Goal: Information Seeking & Learning: Learn about a topic

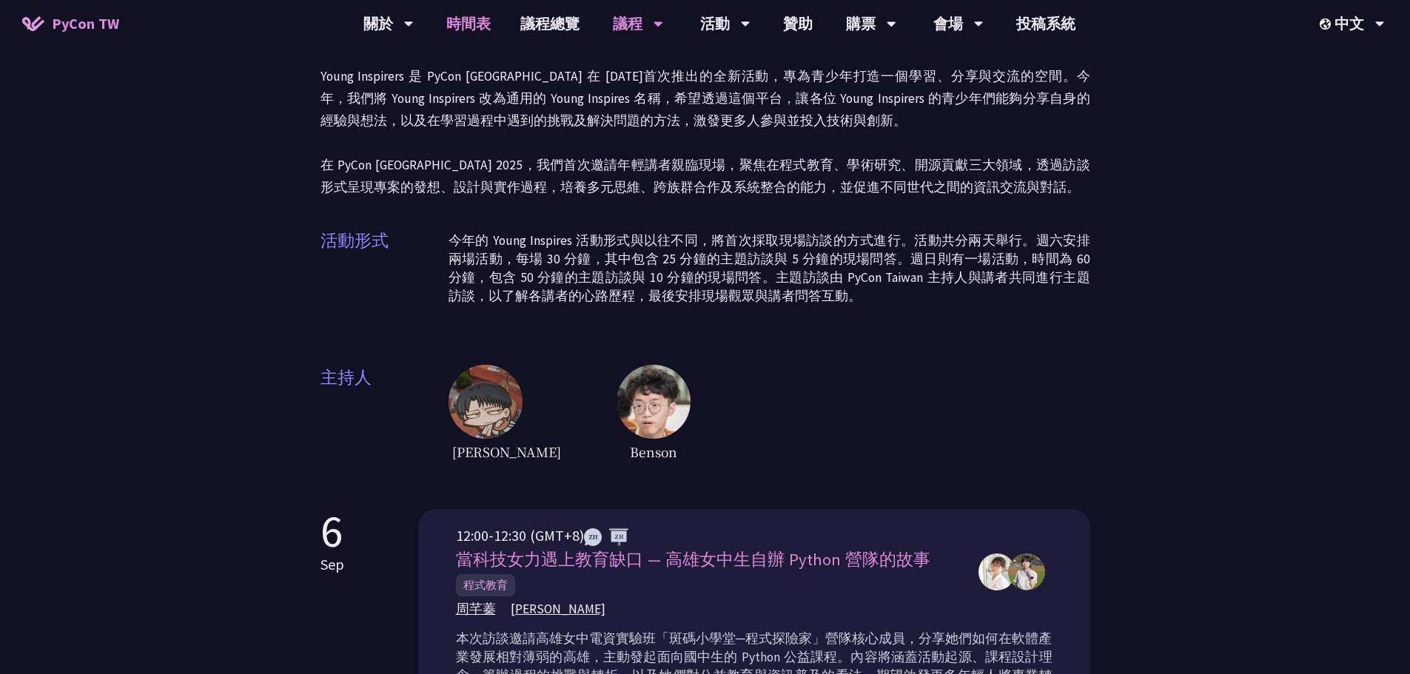
scroll to position [74, 0]
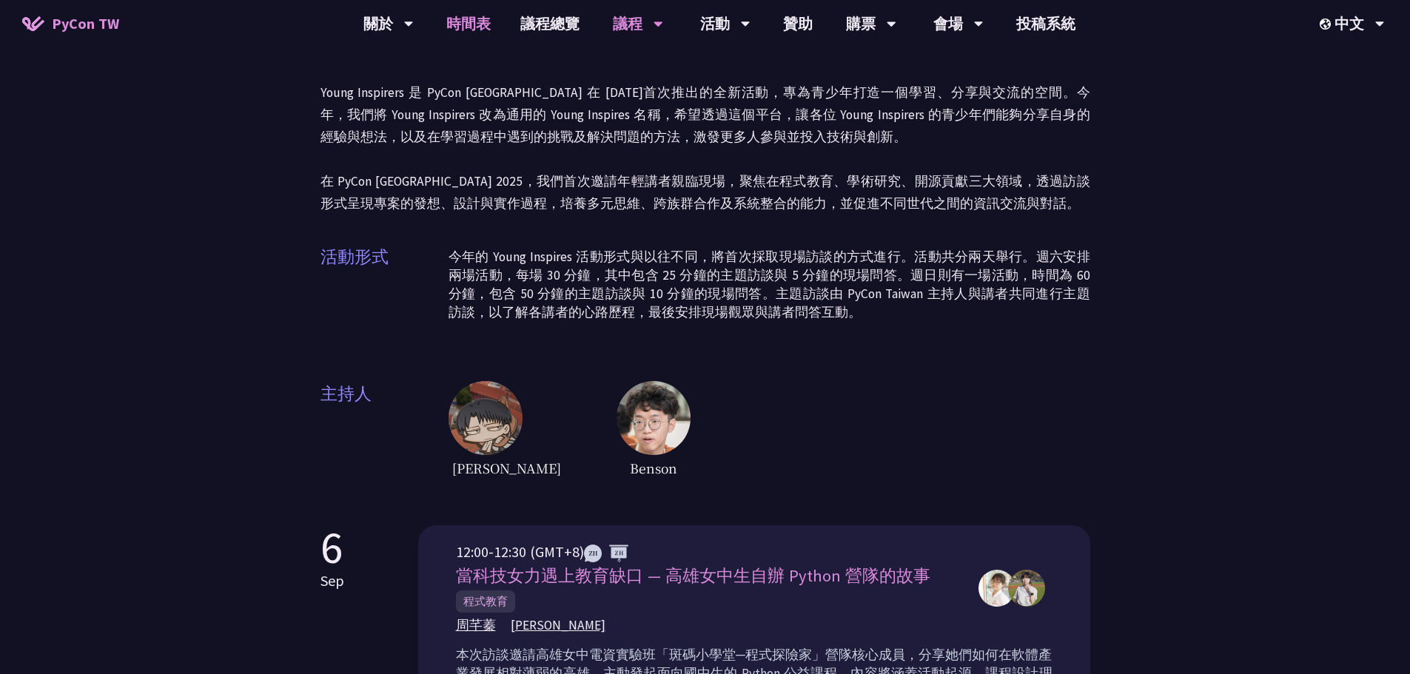
click at [482, 28] on link "時間表" at bounding box center [469, 23] width 74 height 47
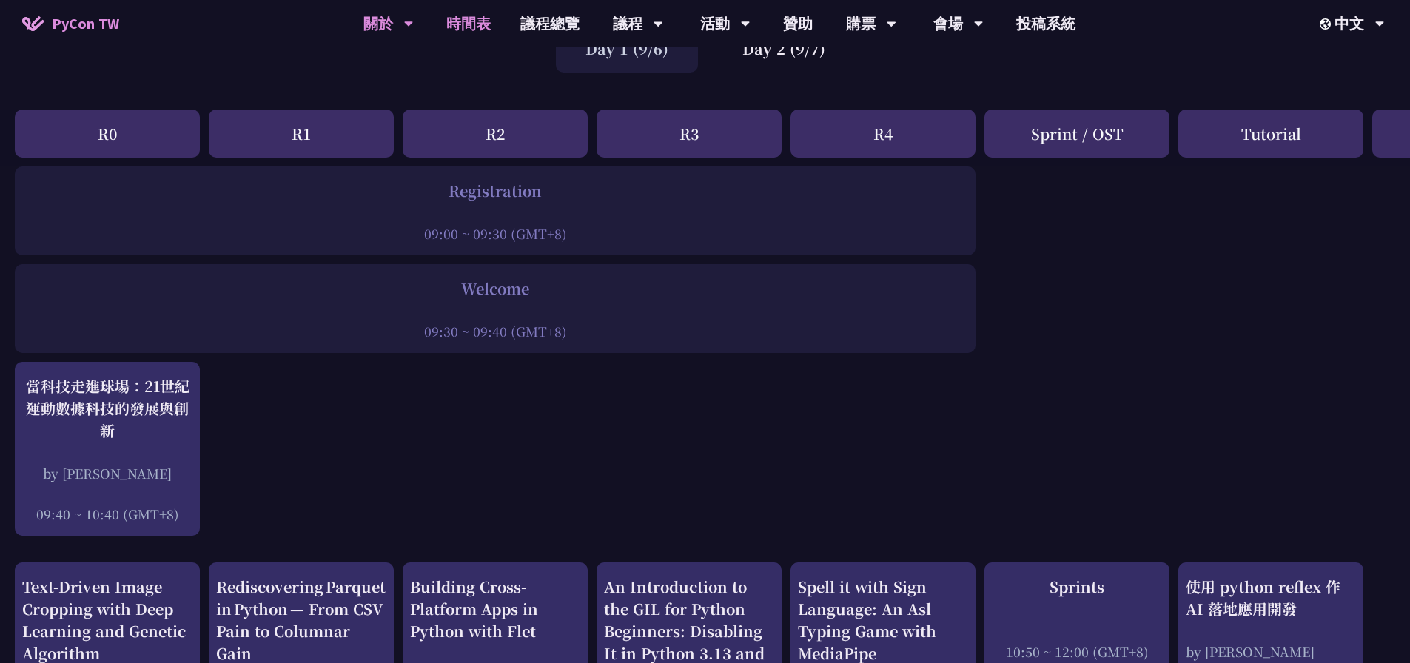
scroll to position [74, 0]
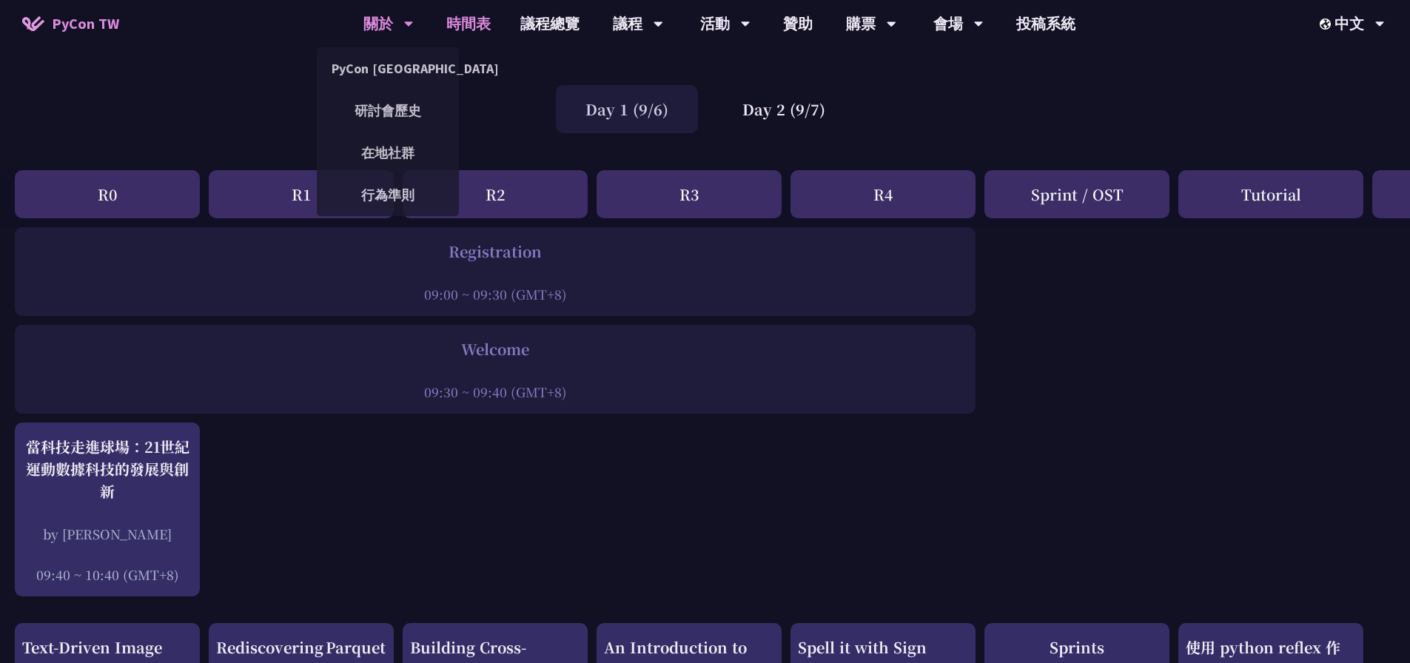
click at [388, 12] on div "關於" at bounding box center [388, 23] width 50 height 47
click at [400, 154] on link "在地社群" at bounding box center [388, 152] width 142 height 35
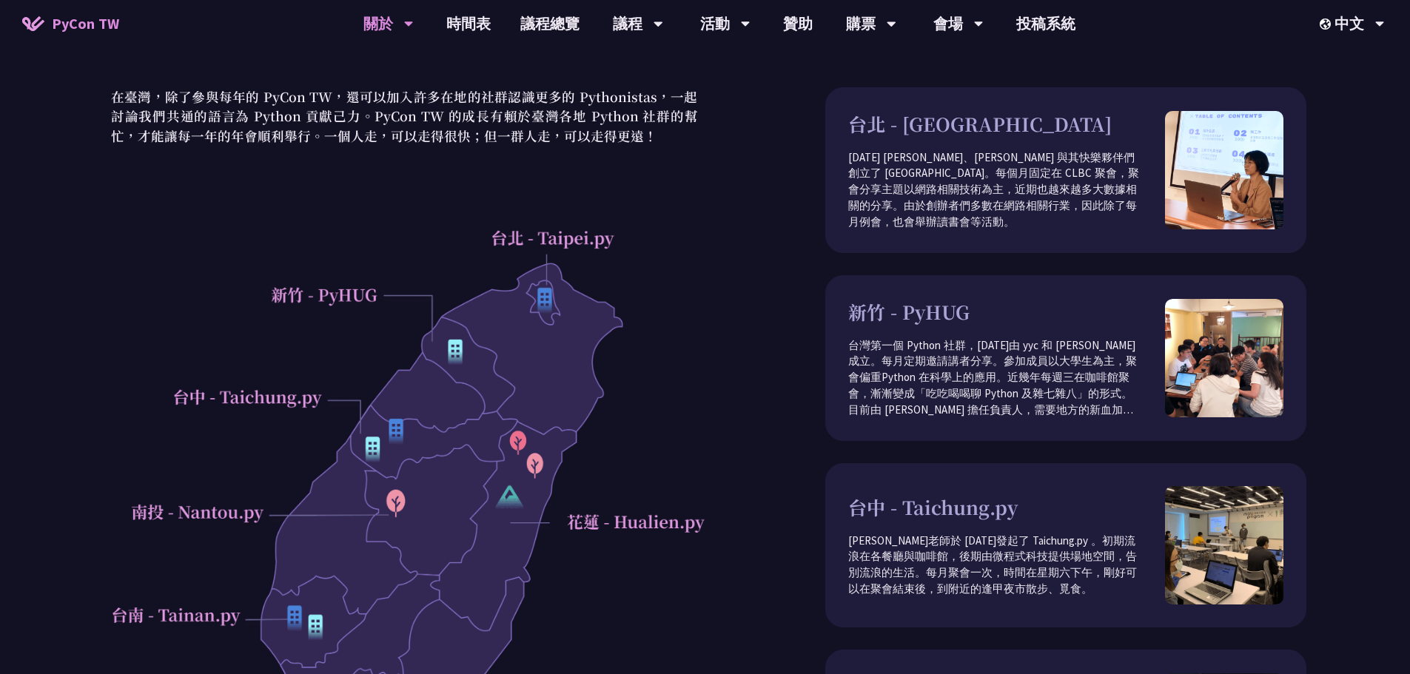
scroll to position [74, 0]
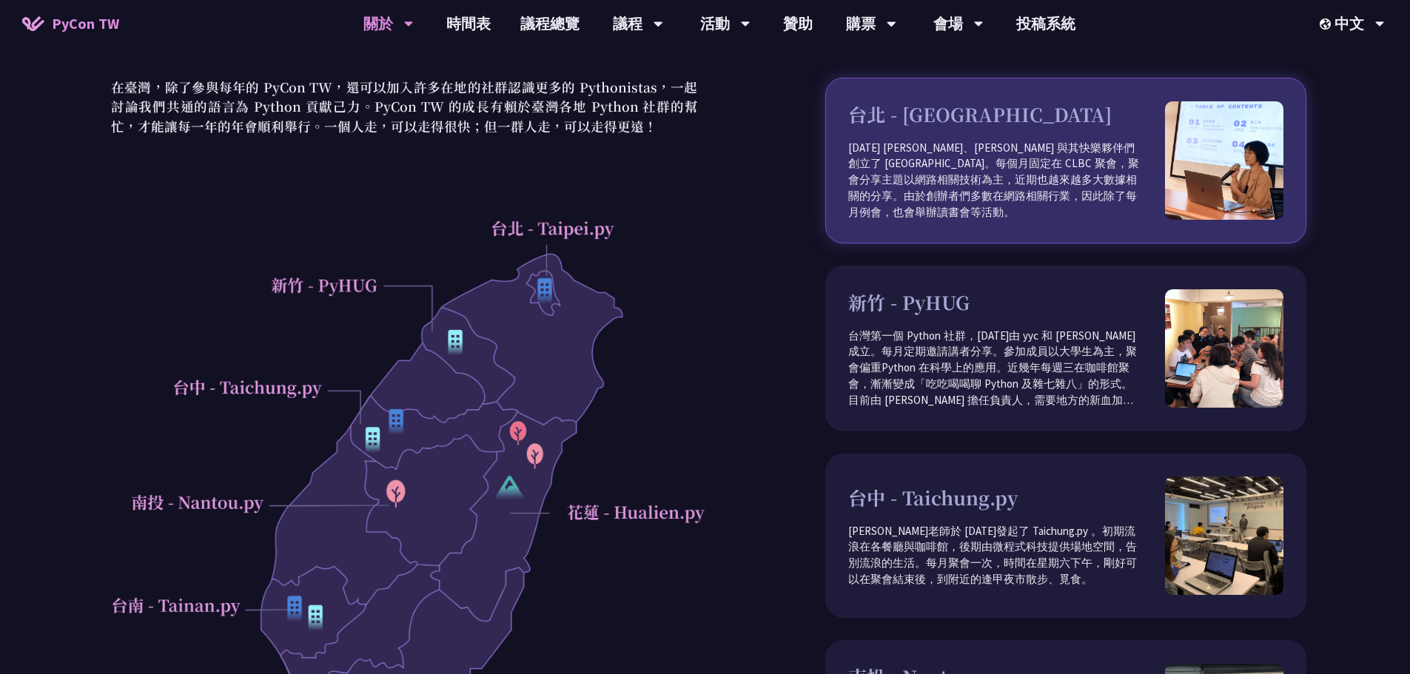
click at [959, 187] on p "[DATE] [PERSON_NAME]、[PERSON_NAME] 與其快樂夥伴們創立了 [GEOGRAPHIC_DATA]。每個月固定在 CLBC 聚會，…" at bounding box center [1006, 180] width 317 height 81
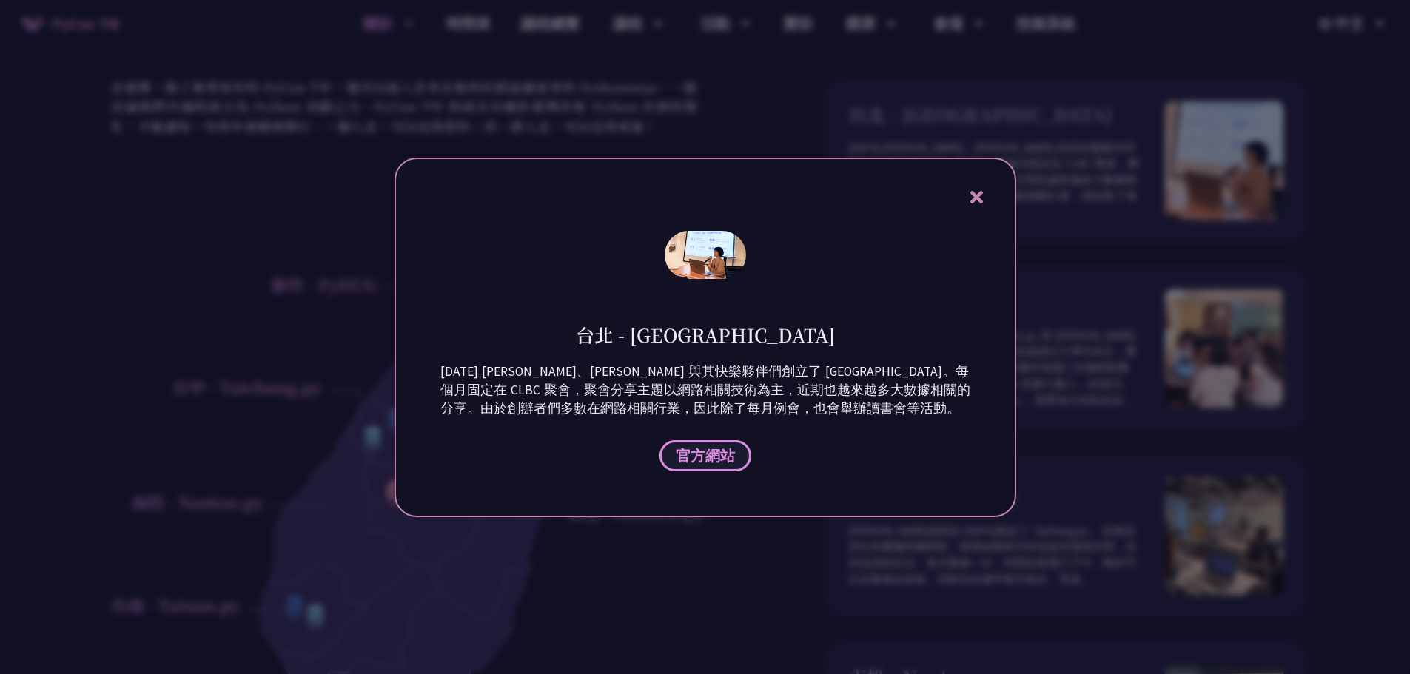
click at [699, 454] on span "官方網站" at bounding box center [705, 455] width 59 height 19
click at [805, 82] on div at bounding box center [705, 337] width 1410 height 674
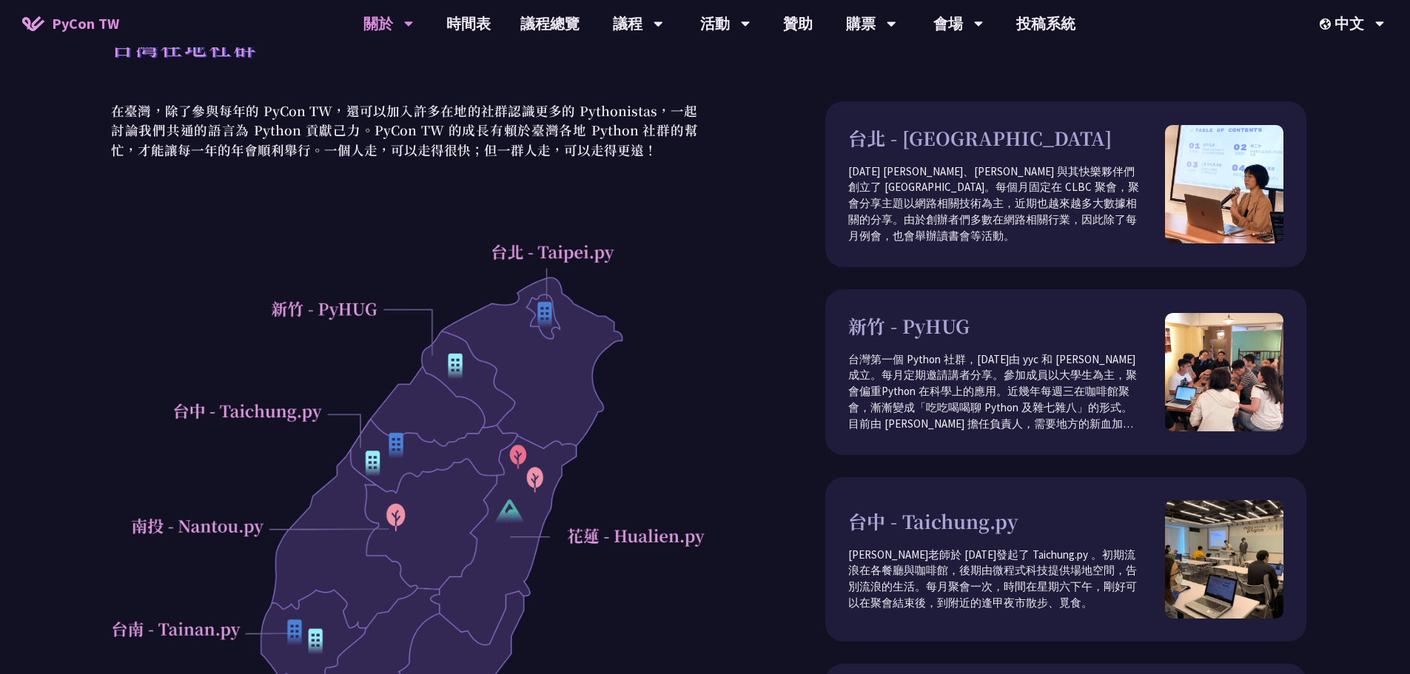
scroll to position [0, 0]
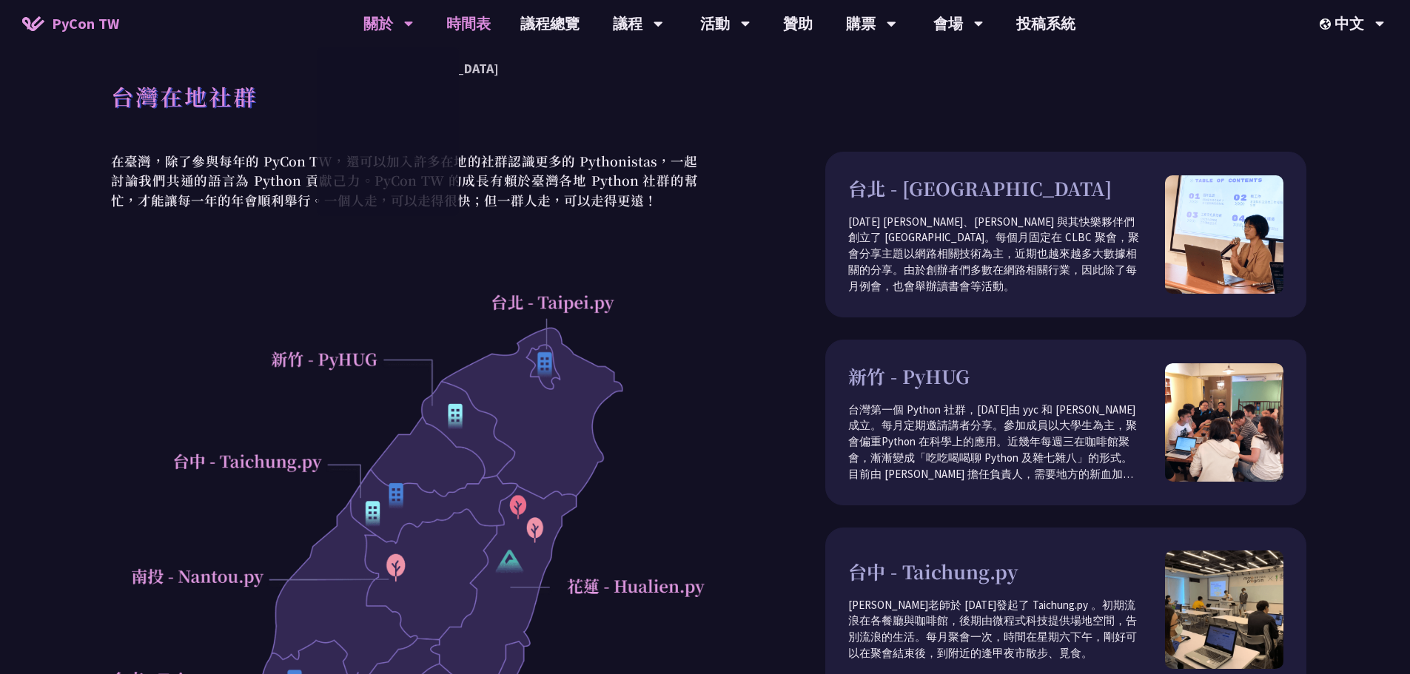
click at [468, 26] on link "時間表" at bounding box center [469, 23] width 74 height 47
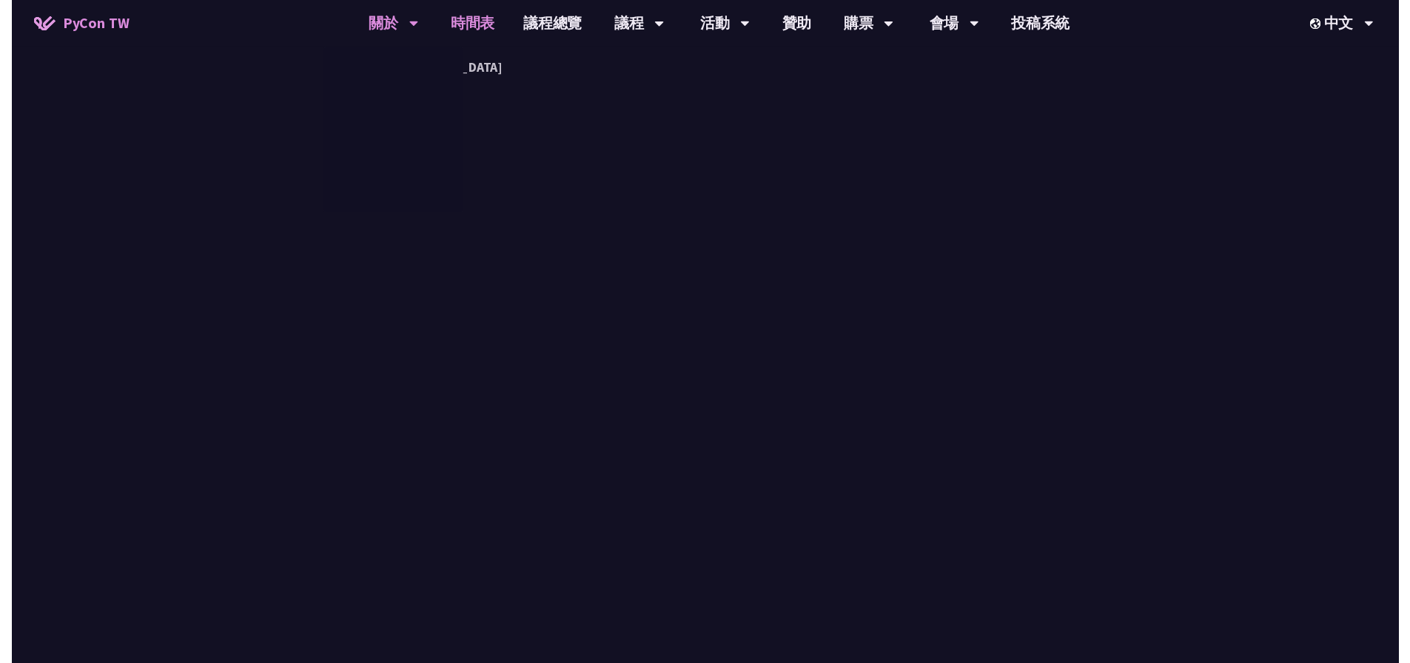
scroll to position [74, 0]
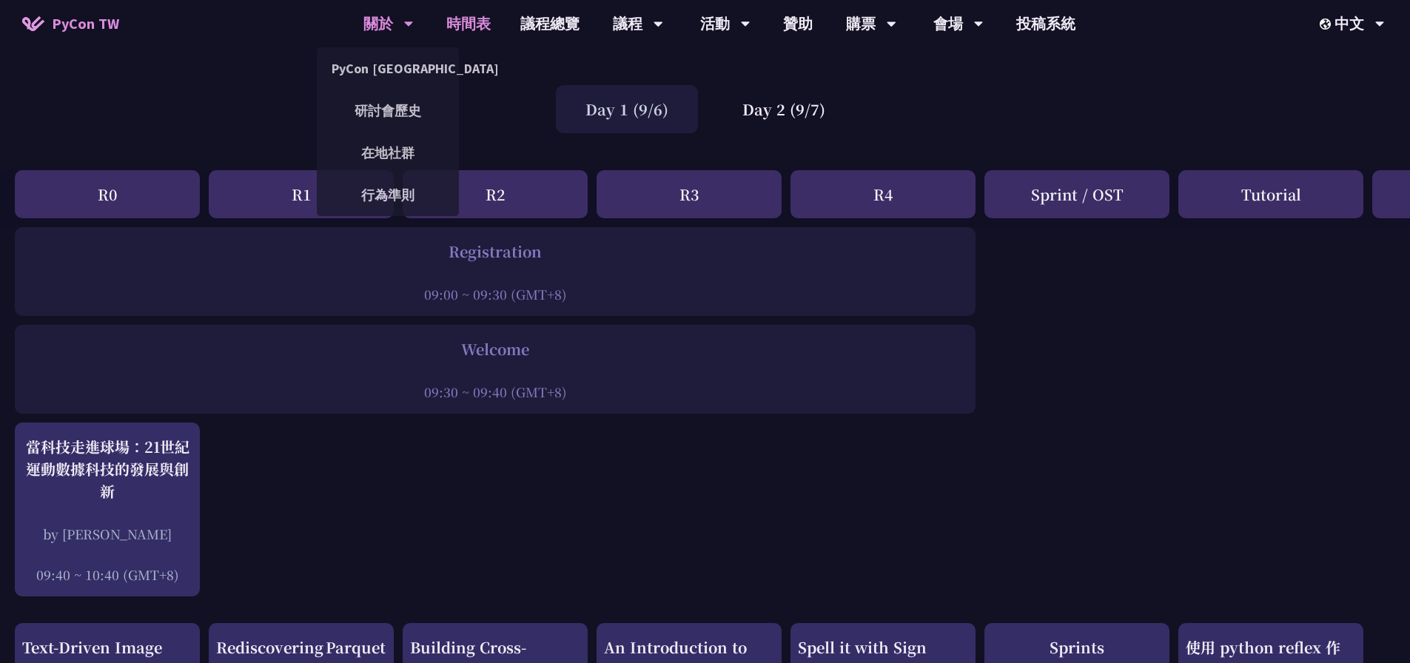
click at [363, 13] on div "關於" at bounding box center [388, 23] width 50 height 47
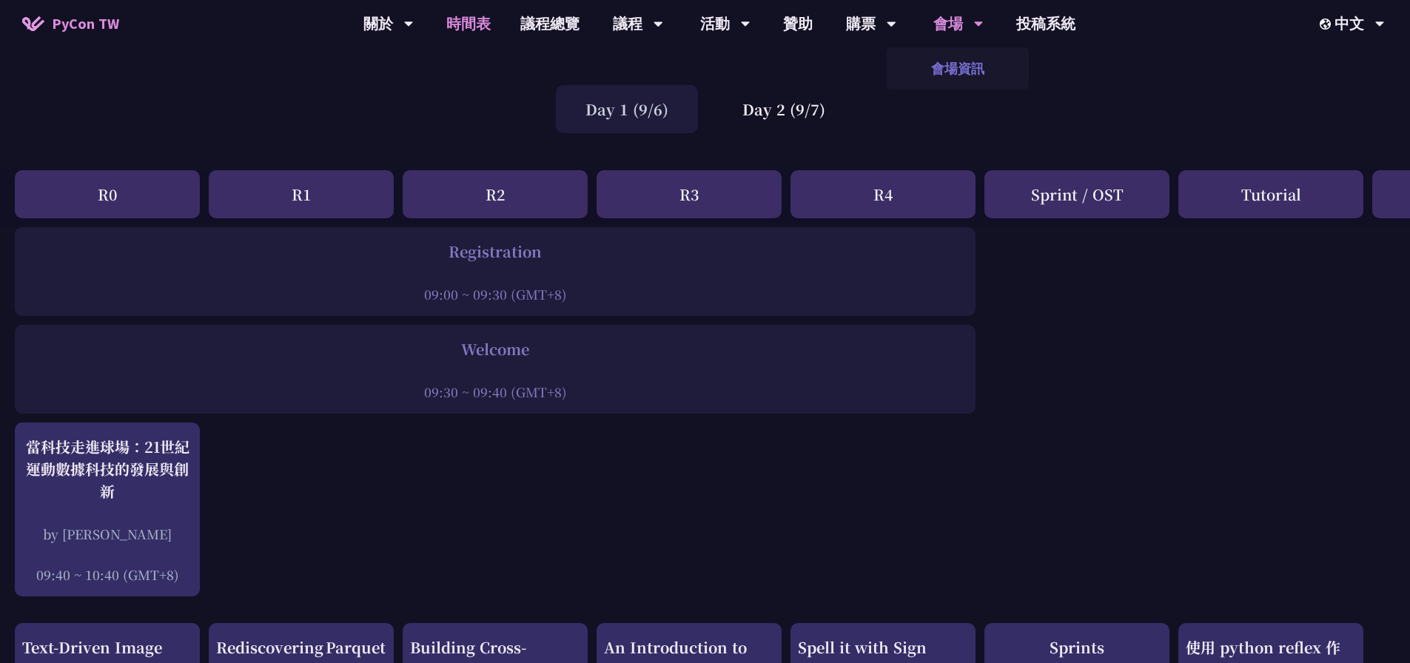
click at [955, 67] on link "會場資訊" at bounding box center [958, 68] width 142 height 35
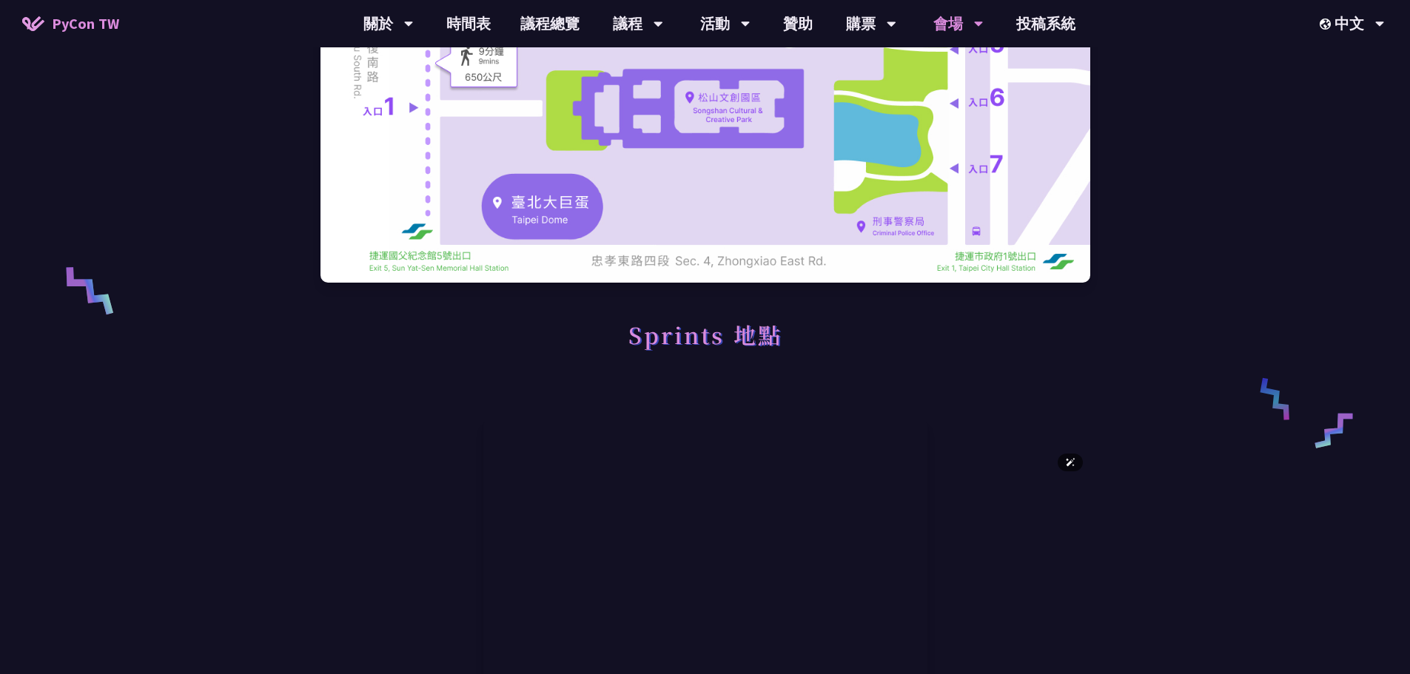
scroll to position [740, 0]
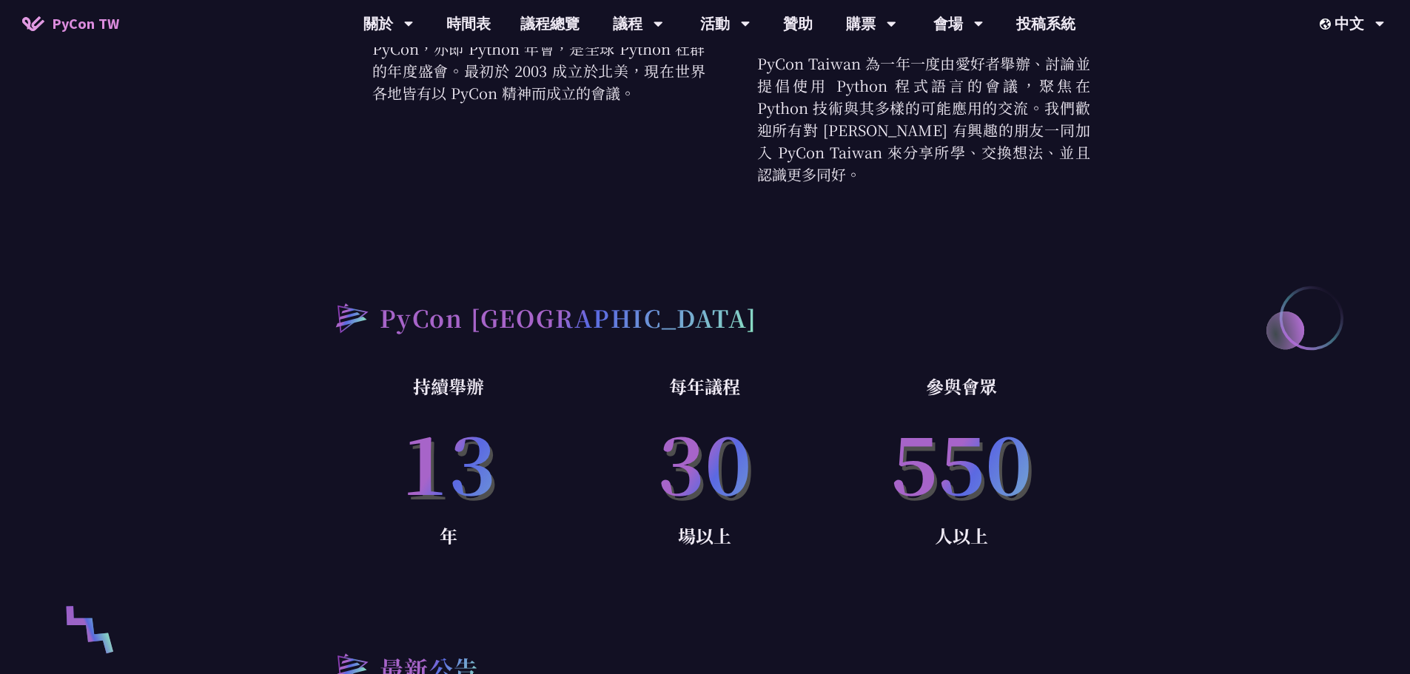
scroll to position [814, 0]
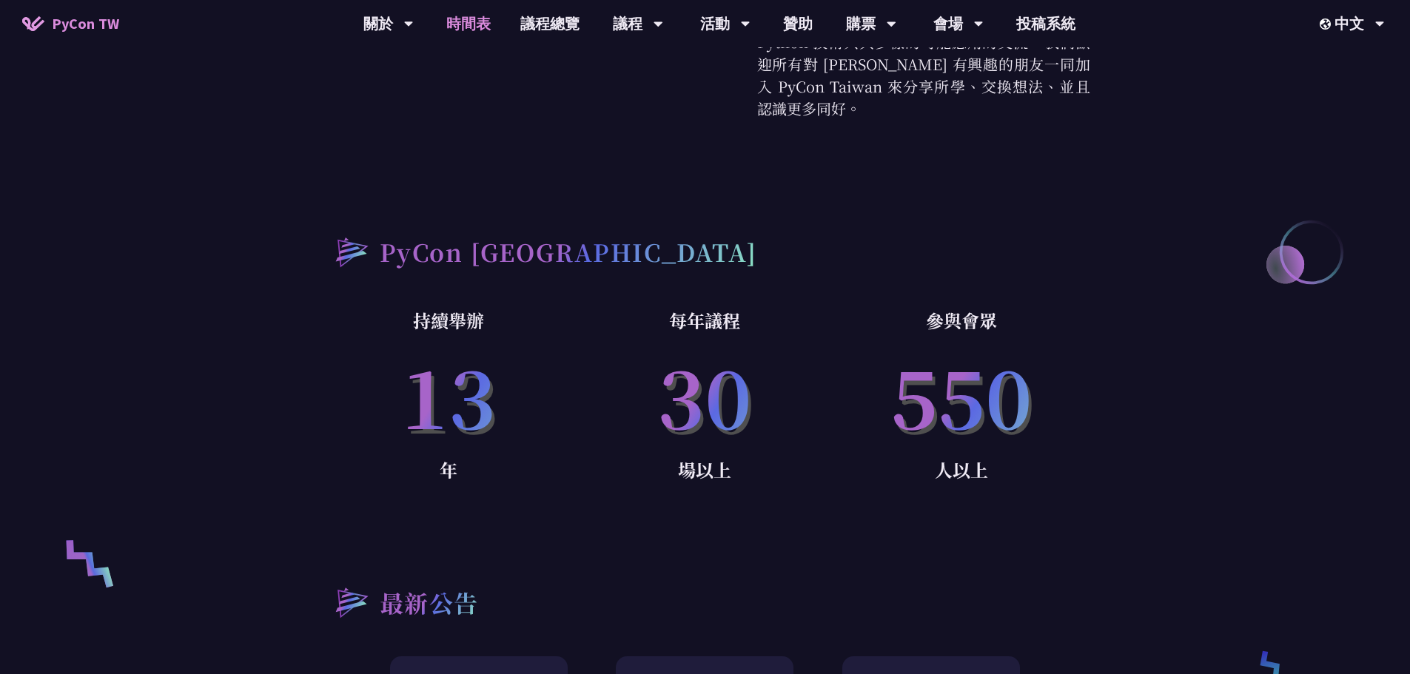
click at [485, 24] on link "時間表" at bounding box center [469, 23] width 74 height 47
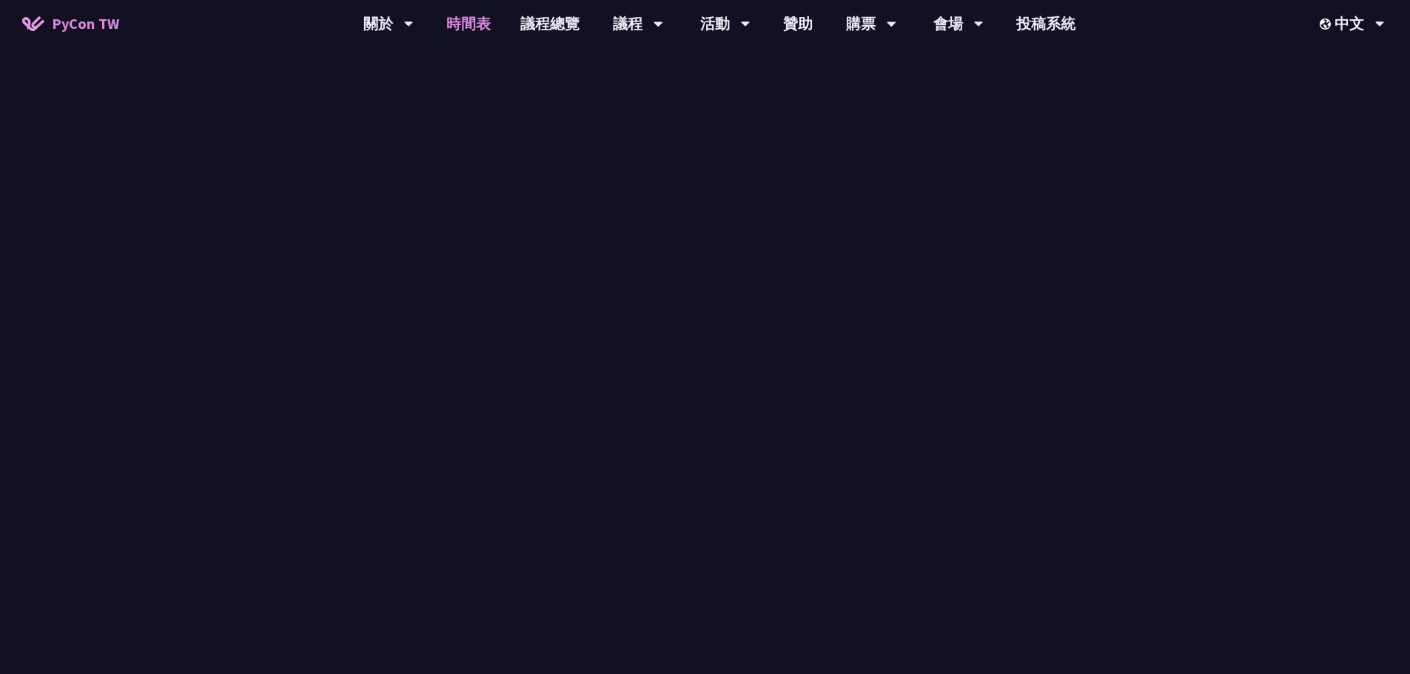
click at [485, 24] on link "時間表" at bounding box center [469, 23] width 74 height 47
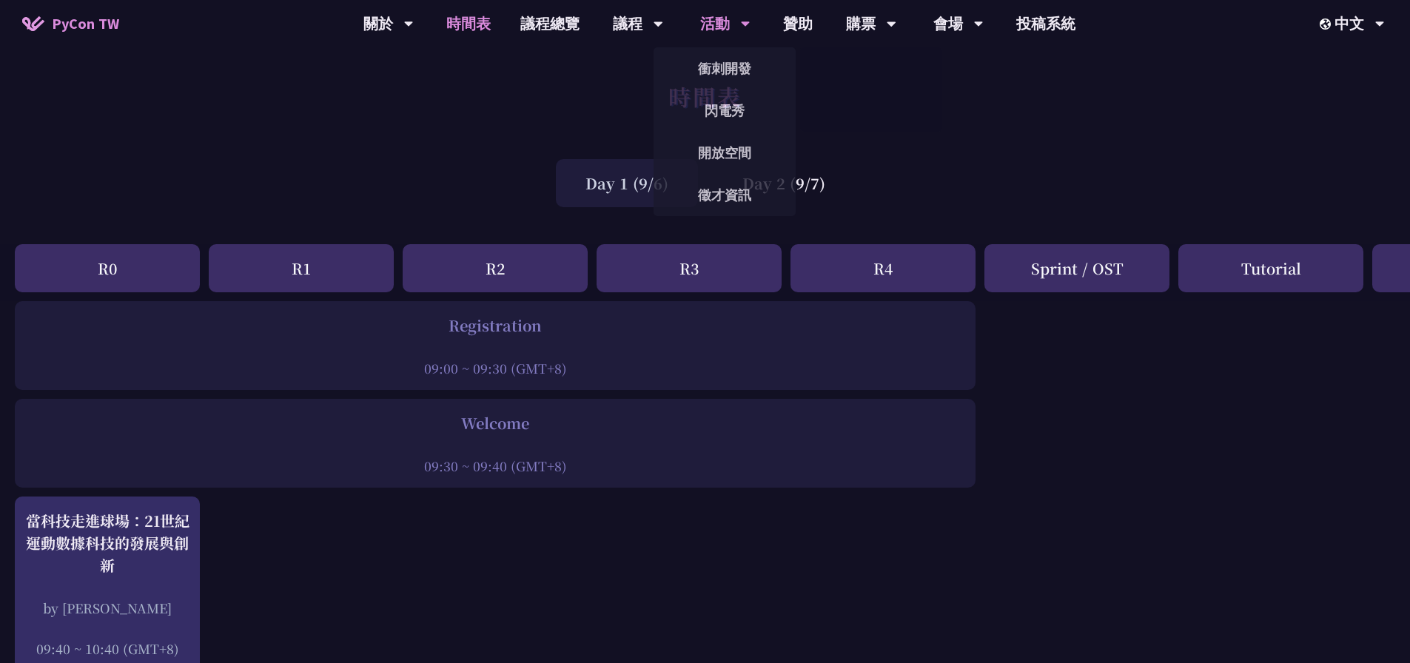
click at [761, 24] on div "活動 衝刺開發 閃電秀 開放空間 徵才資訊" at bounding box center [725, 23] width 87 height 47
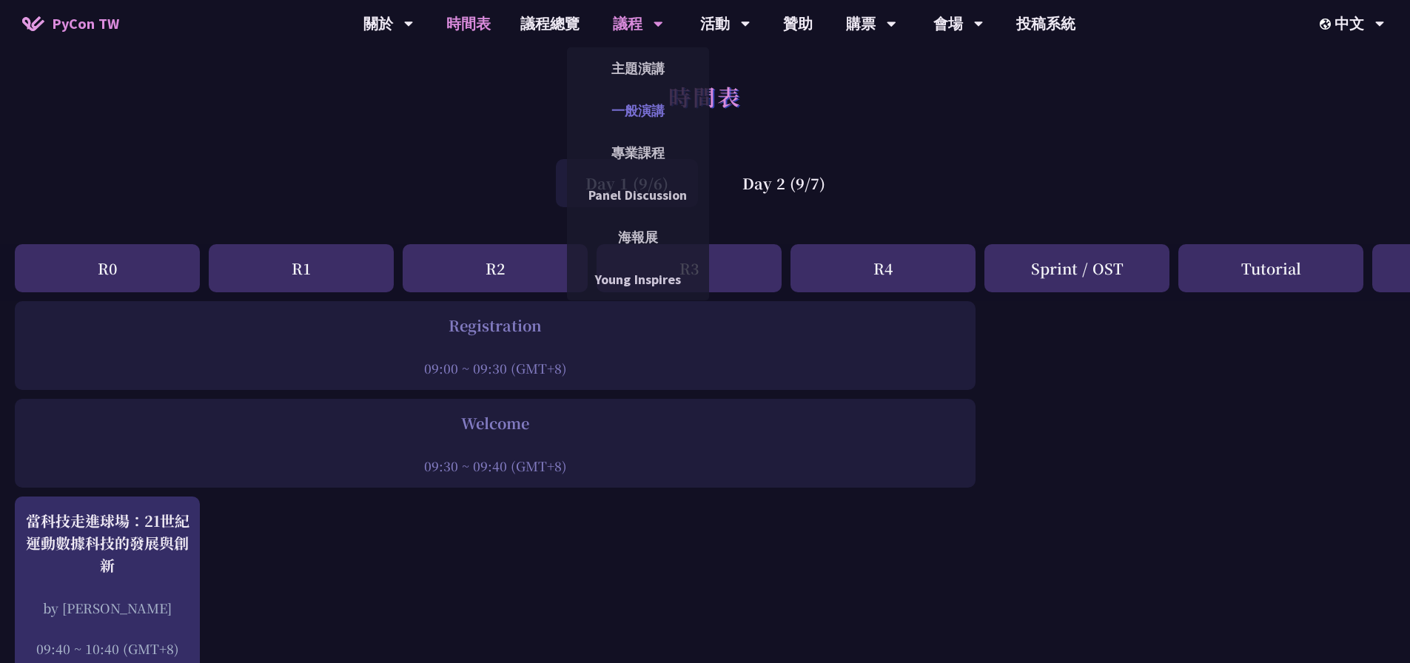
click at [645, 93] on link "一般演講" at bounding box center [638, 110] width 142 height 35
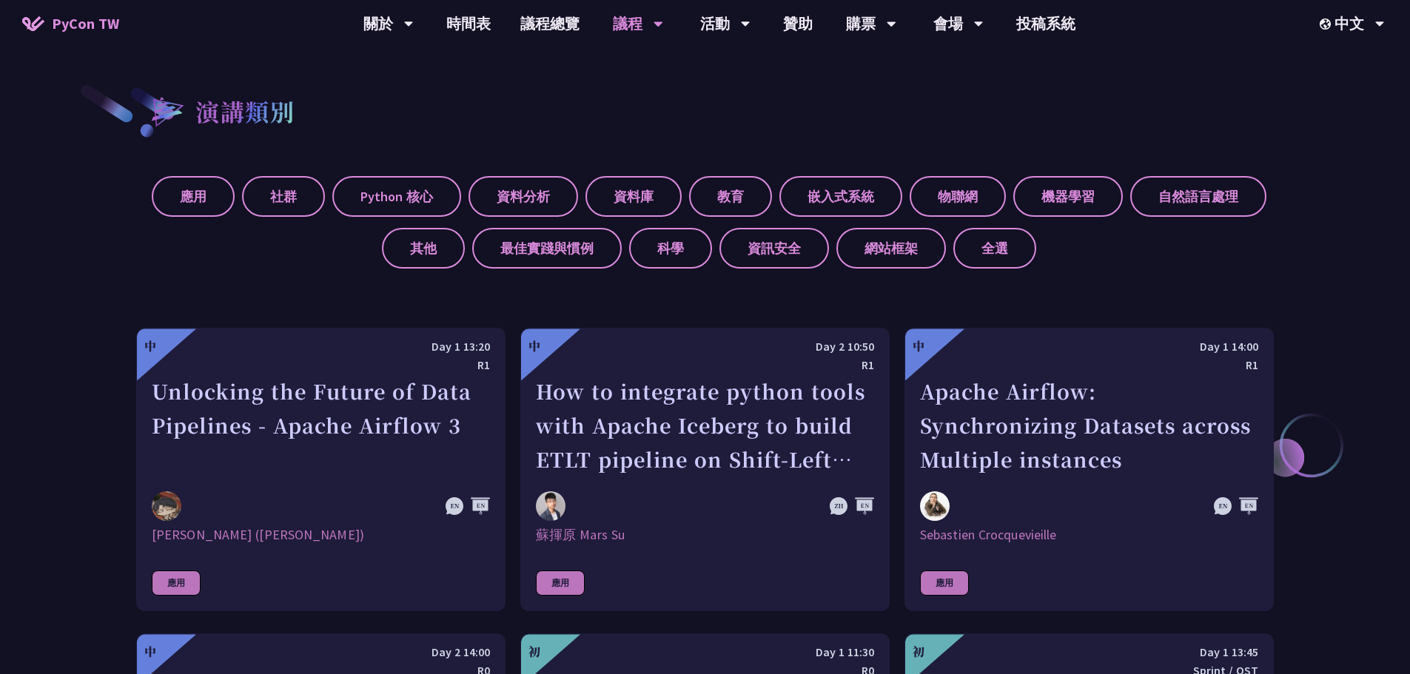
scroll to position [518, 0]
click at [208, 196] on label "應用" at bounding box center [193, 195] width 83 height 41
click at [0, 0] on input "應用" at bounding box center [0, 0] width 0 height 0
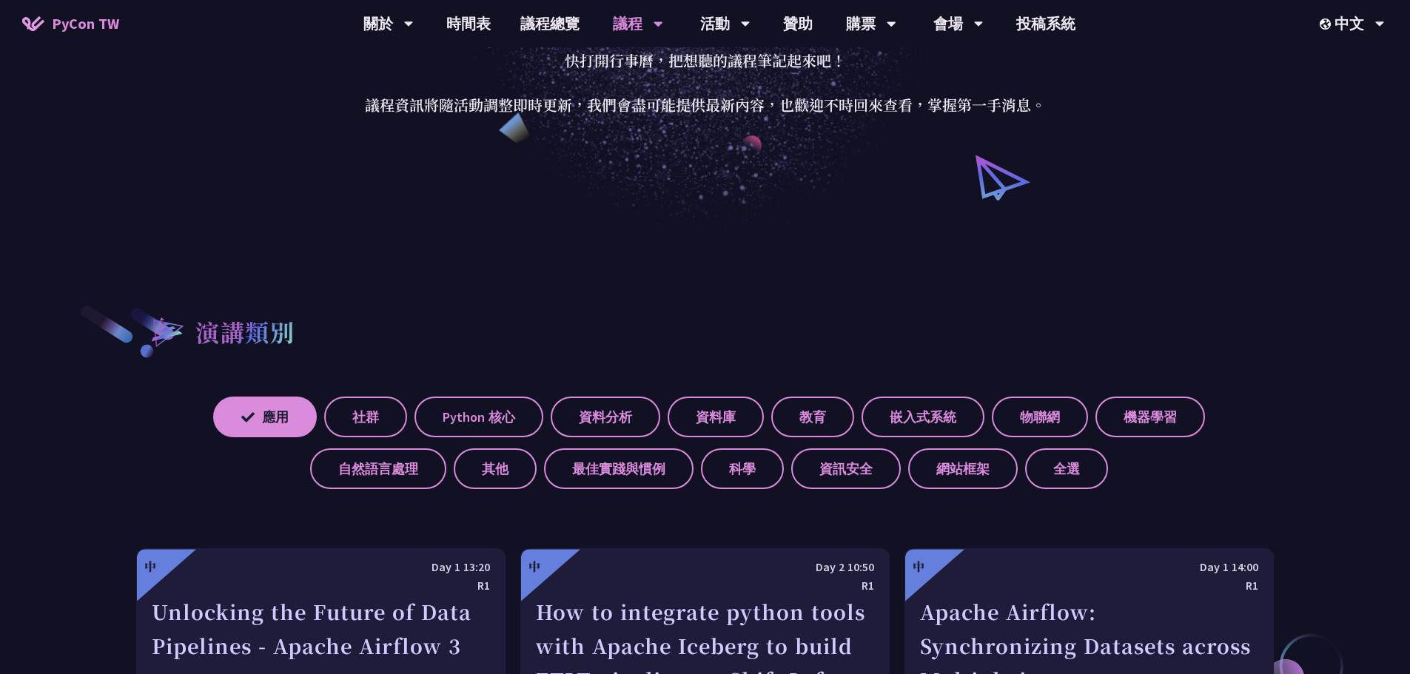
scroll to position [296, 0]
click at [249, 412] on icon at bounding box center [247, 418] width 13 height 13
click at [0, 0] on input "應用" at bounding box center [0, 0] width 0 height 0
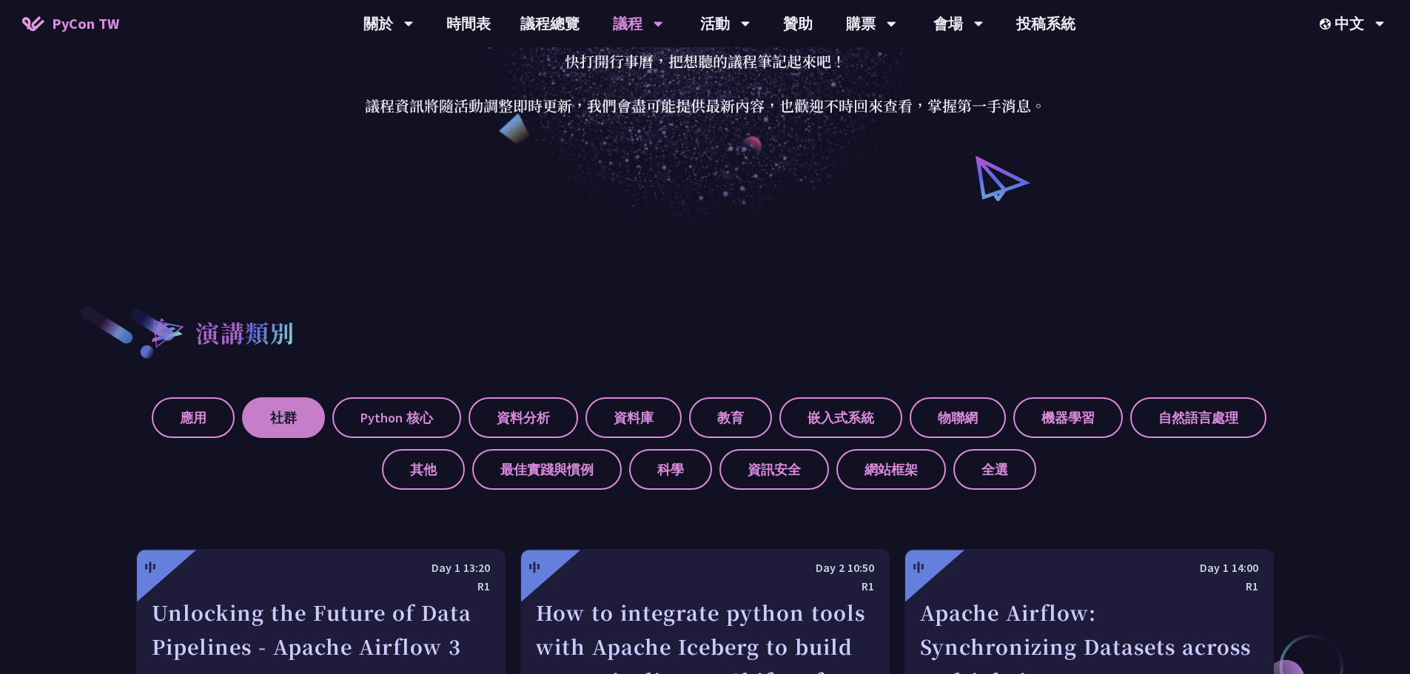
click at [279, 417] on label "社群" at bounding box center [283, 417] width 83 height 41
click at [0, 0] on input "社群" at bounding box center [0, 0] width 0 height 0
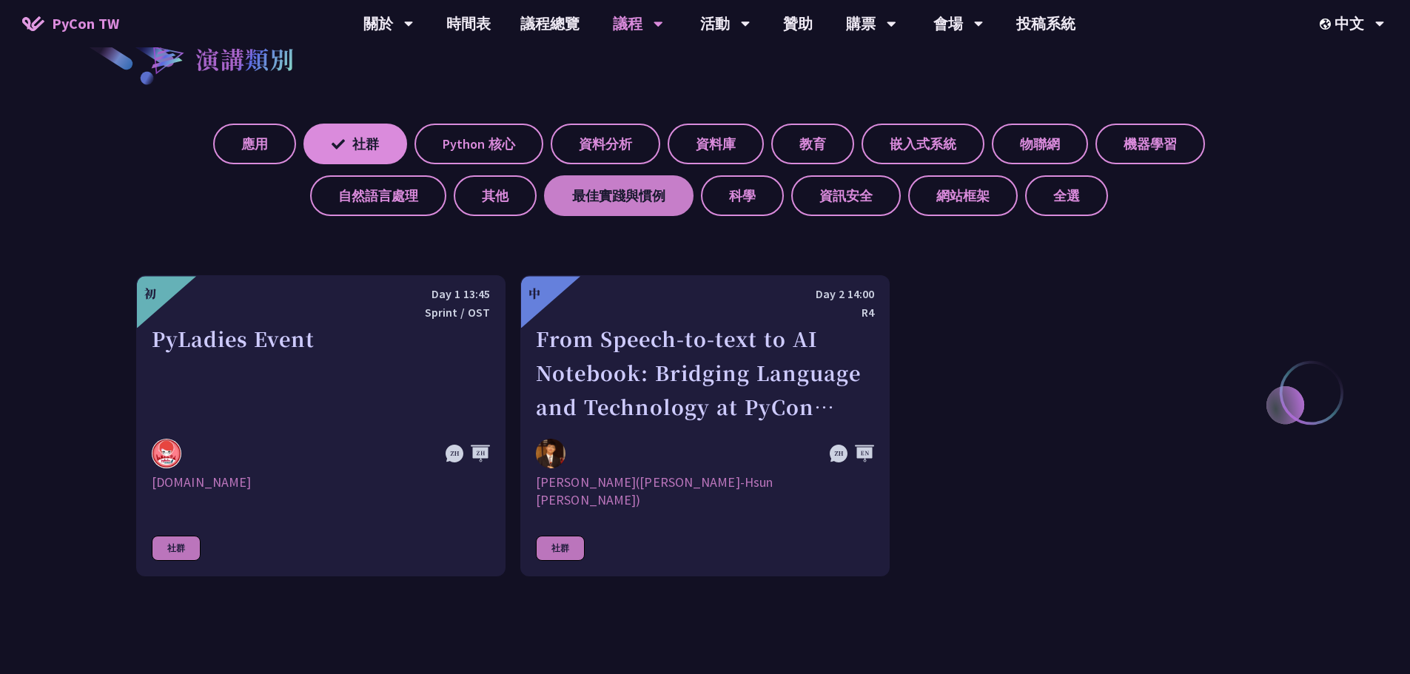
scroll to position [592, 0]
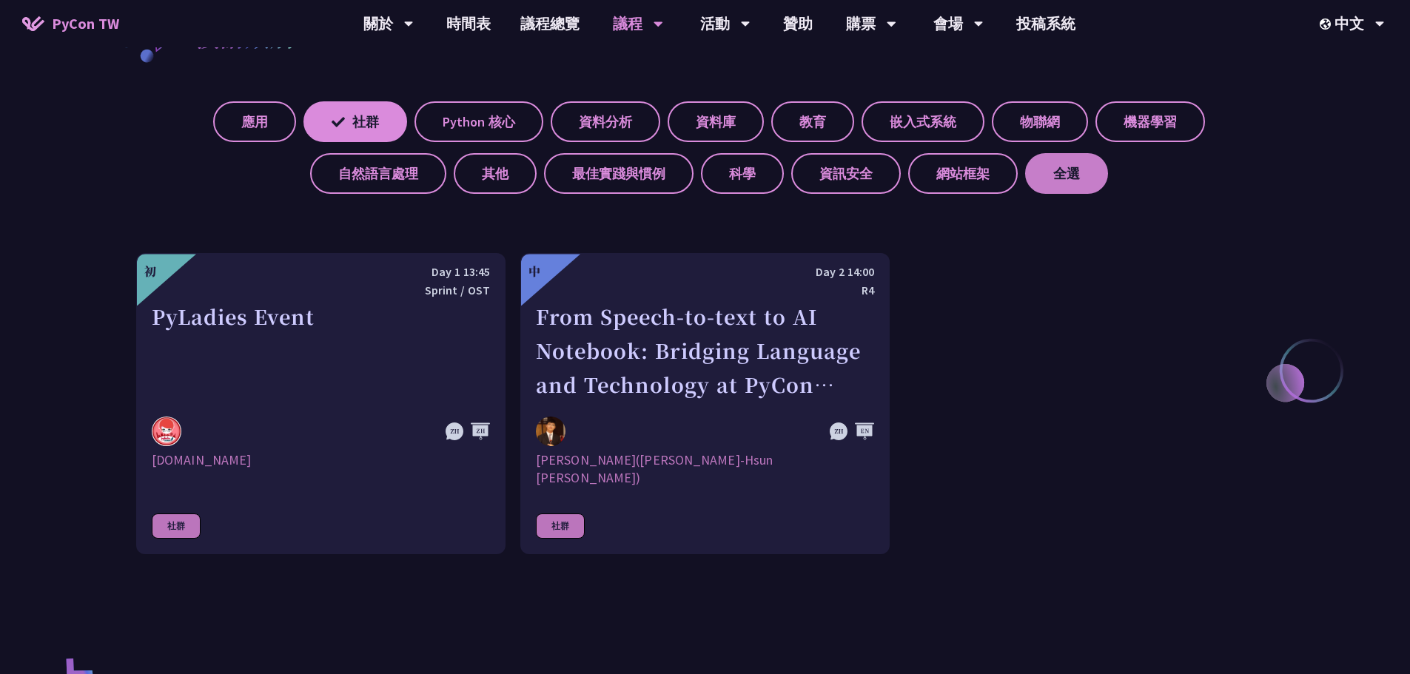
click at [1101, 177] on label "全選" at bounding box center [1066, 173] width 83 height 41
click at [0, 0] on input "全選" at bounding box center [0, 0] width 0 height 0
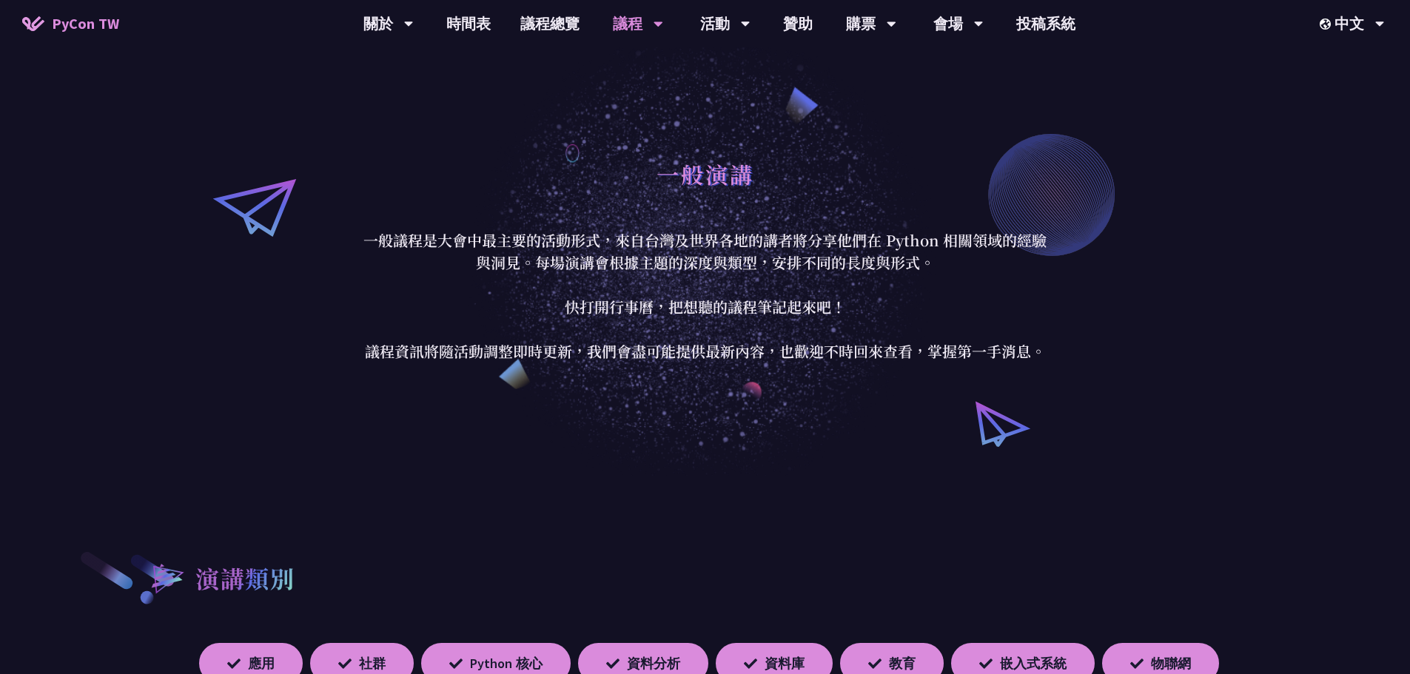
scroll to position [0, 0]
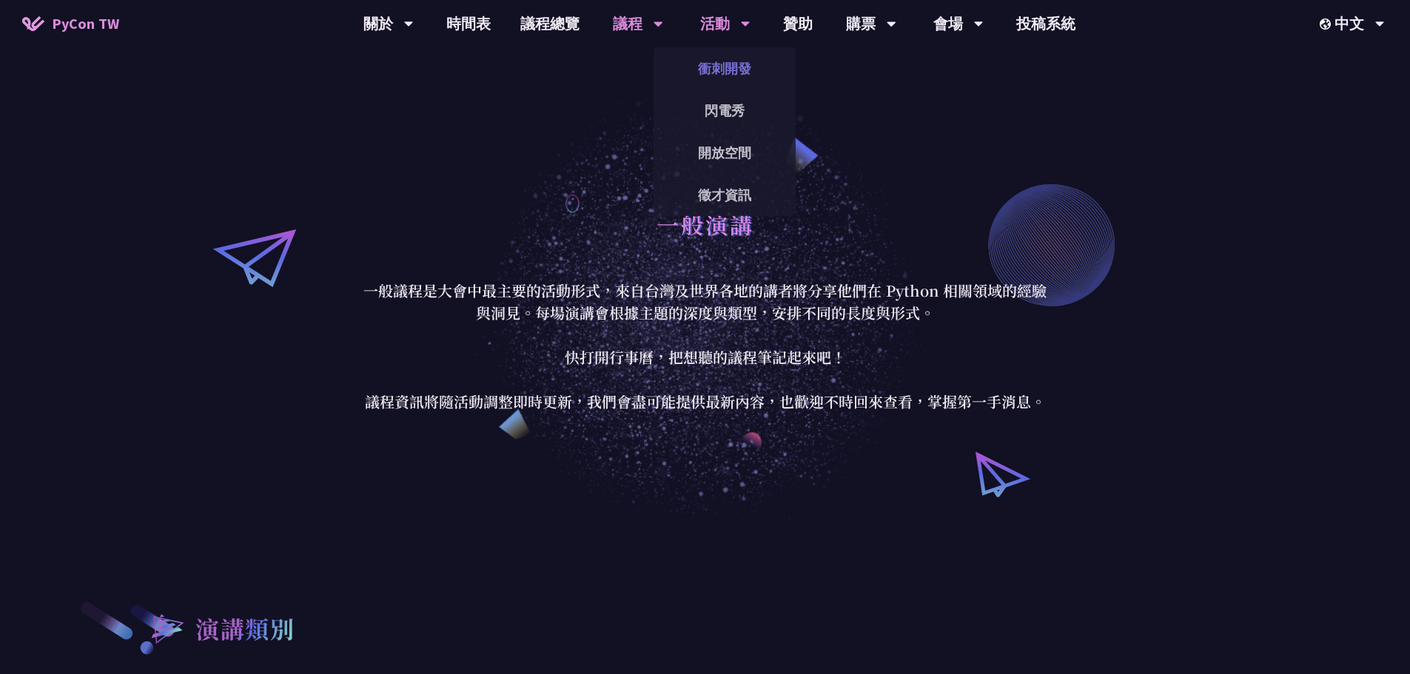
click at [726, 78] on link "衝刺開發" at bounding box center [725, 68] width 142 height 35
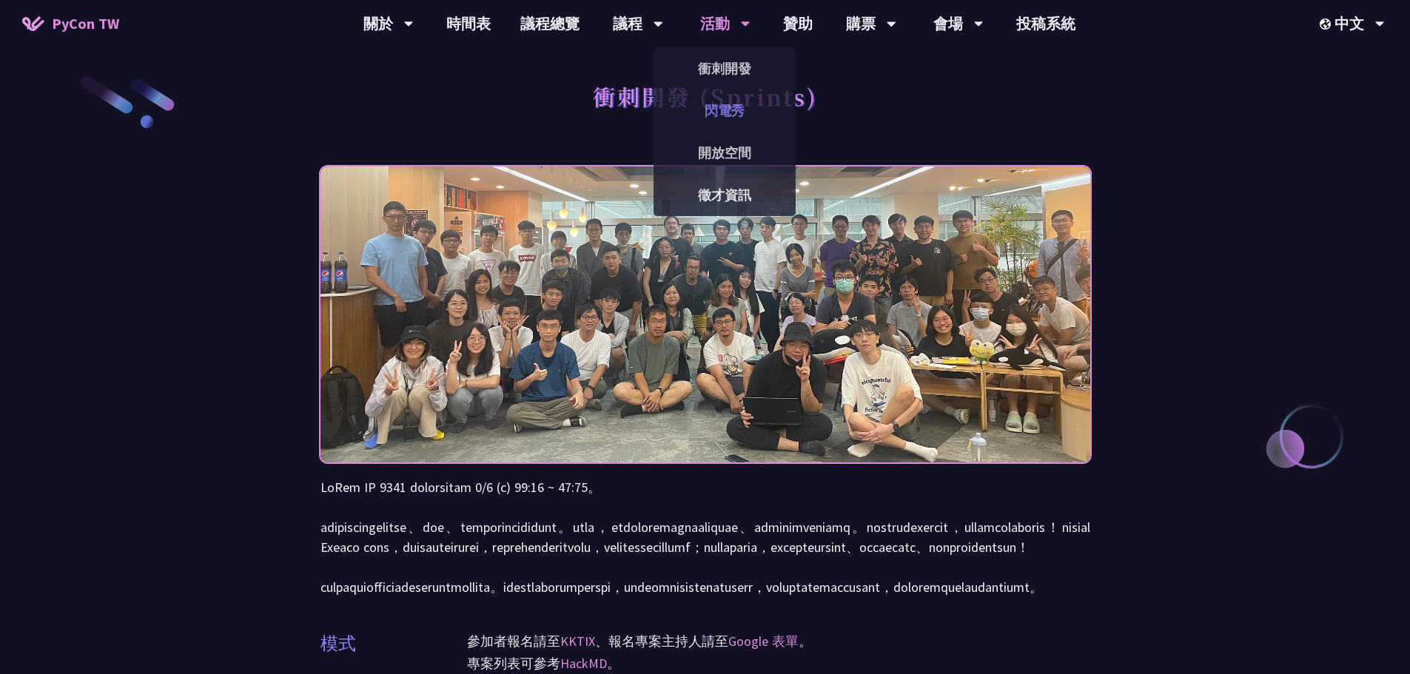
click at [734, 106] on link "閃電秀" at bounding box center [725, 110] width 142 height 35
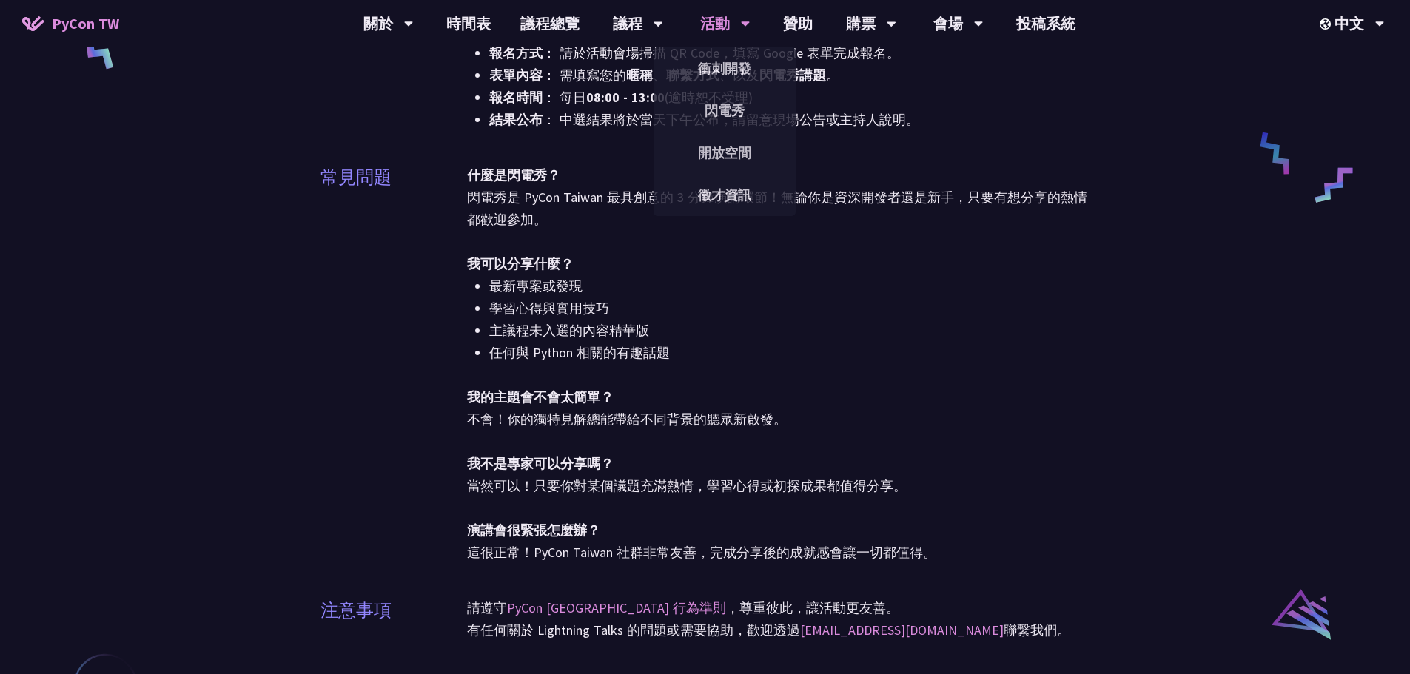
scroll to position [740, 0]
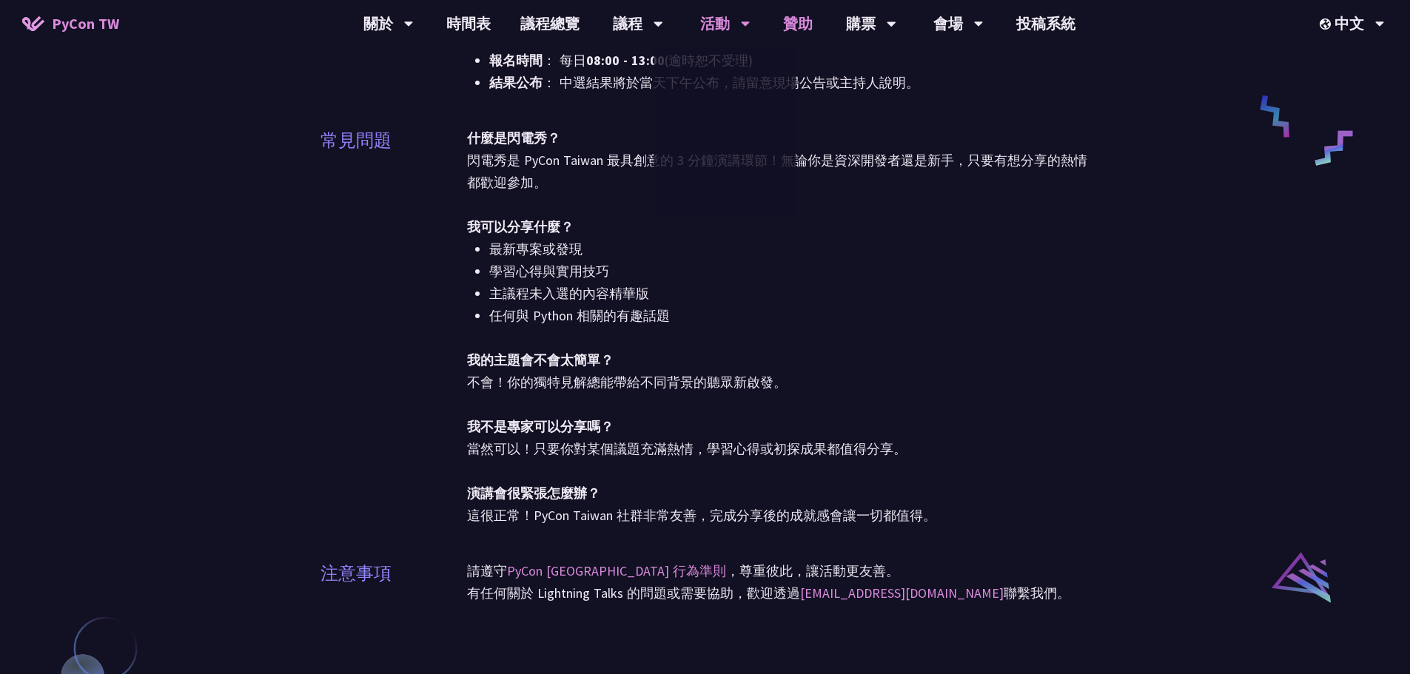
click at [815, 27] on link "贊助" at bounding box center [797, 23] width 59 height 47
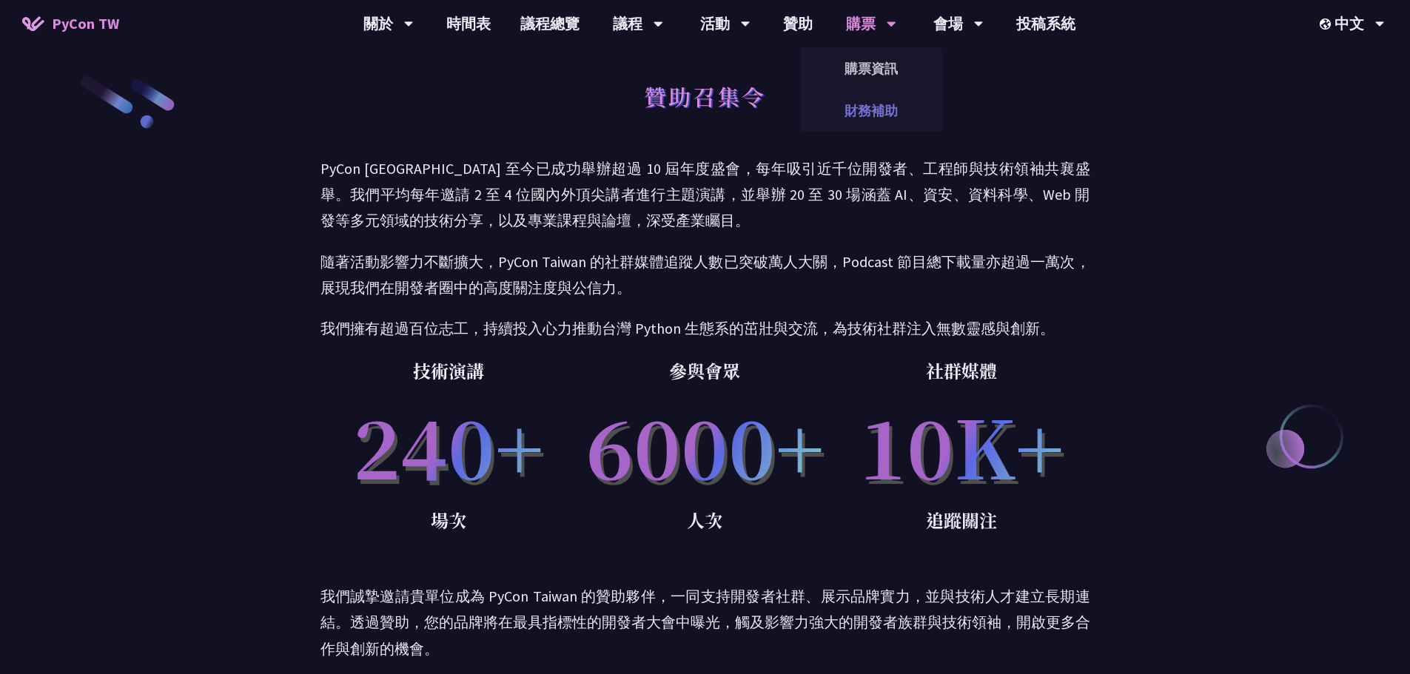
click at [876, 118] on link "財務補助" at bounding box center [871, 110] width 142 height 35
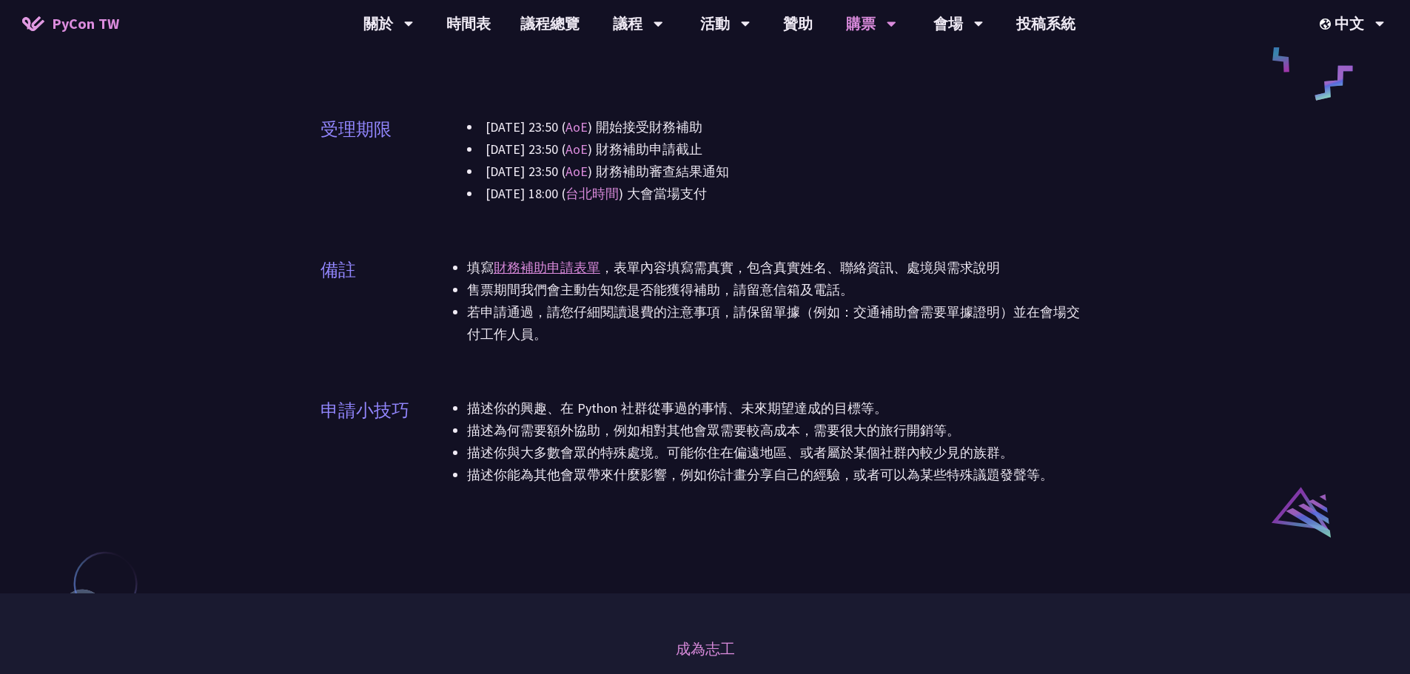
scroll to position [814, 0]
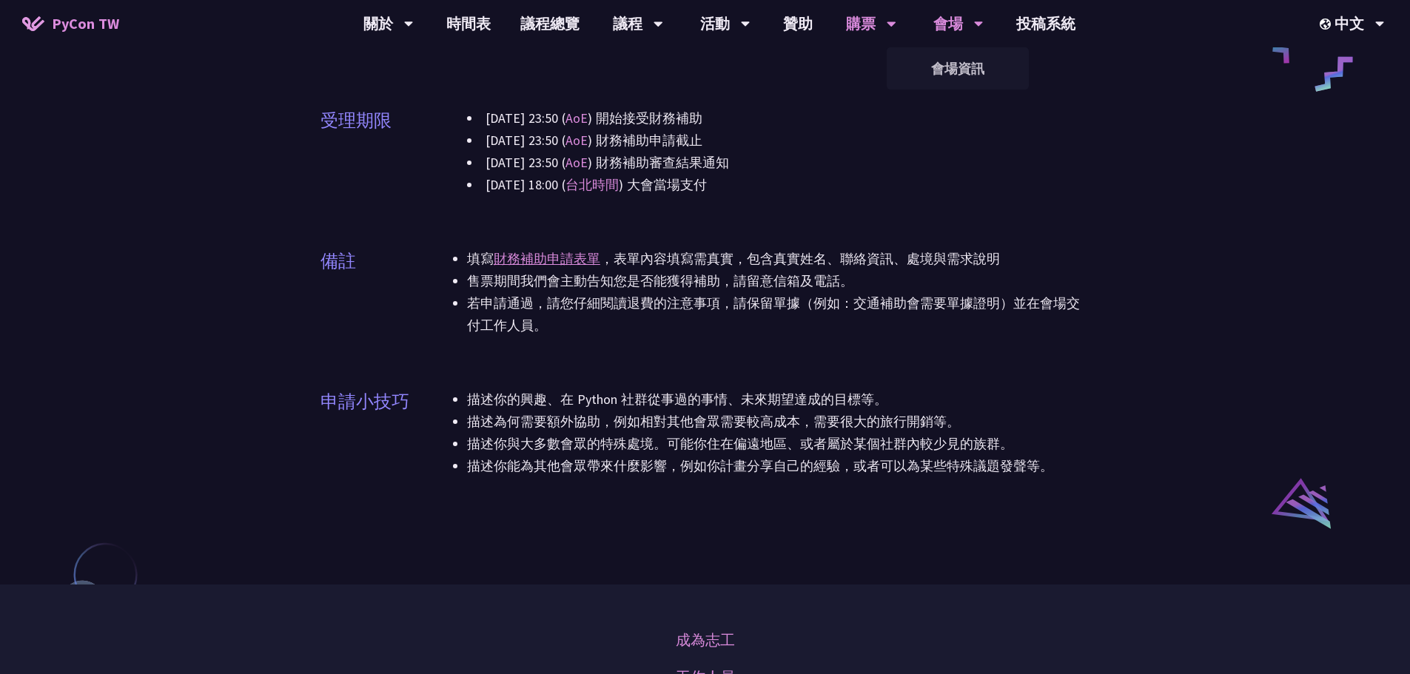
click at [956, 25] on div "會場" at bounding box center [958, 23] width 50 height 47
click at [948, 66] on link "會場資訊" at bounding box center [958, 68] width 142 height 35
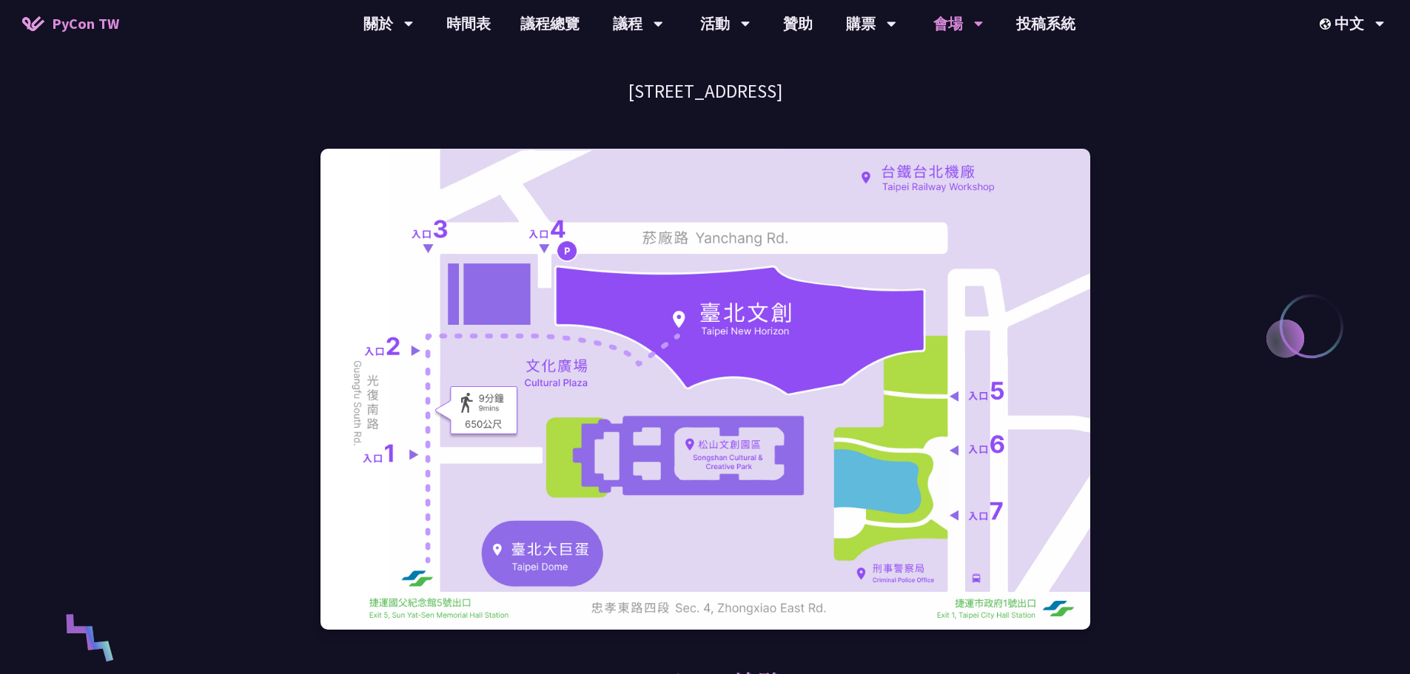
scroll to position [222, 0]
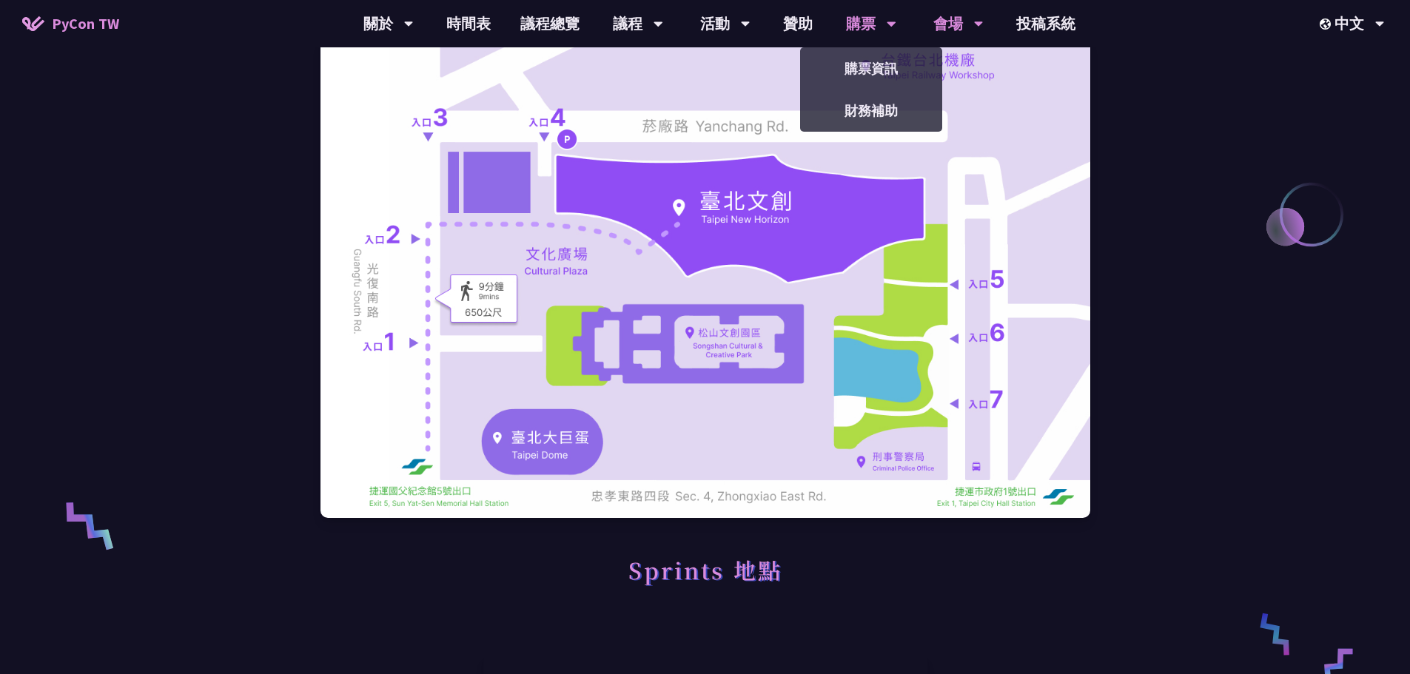
click at [885, 25] on div "購票" at bounding box center [871, 23] width 50 height 47
click at [785, 19] on link "贊助" at bounding box center [797, 23] width 59 height 47
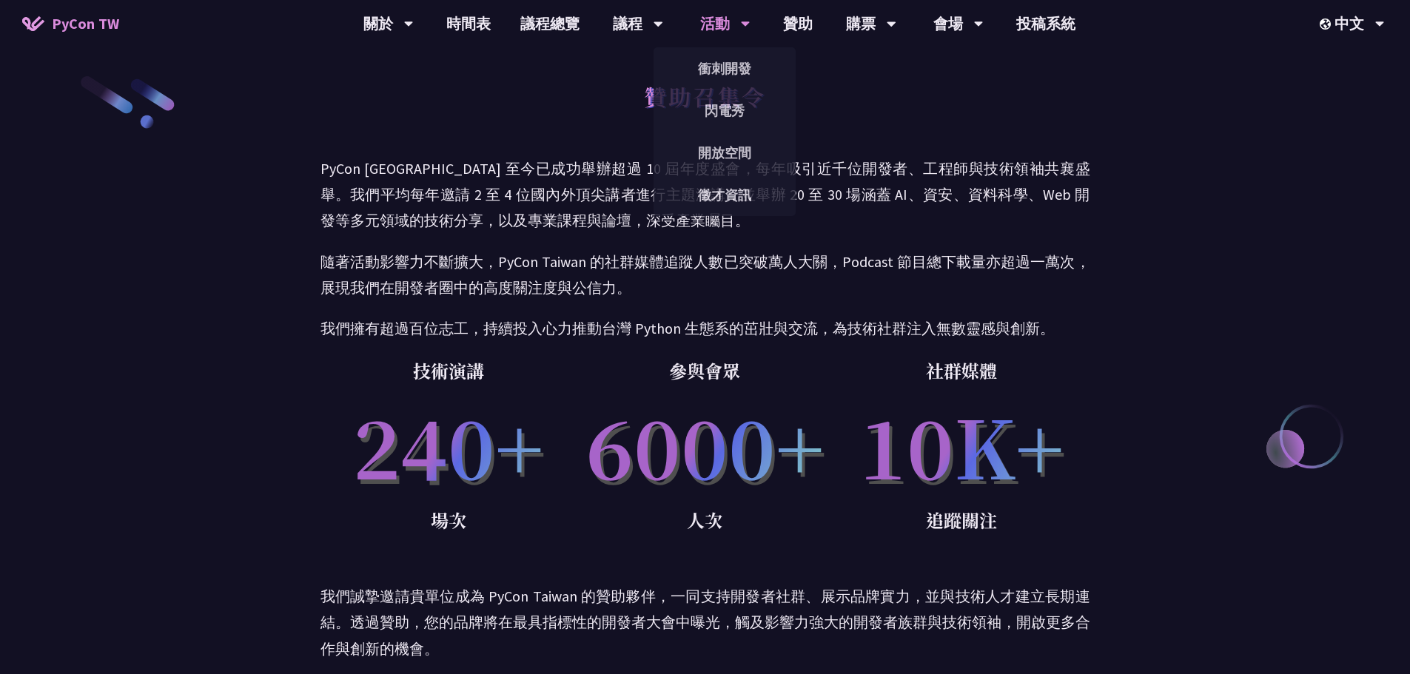
click at [698, 30] on div "活動 衝刺開發 閃電秀 開放空間 徵才資訊" at bounding box center [725, 23] width 87 height 47
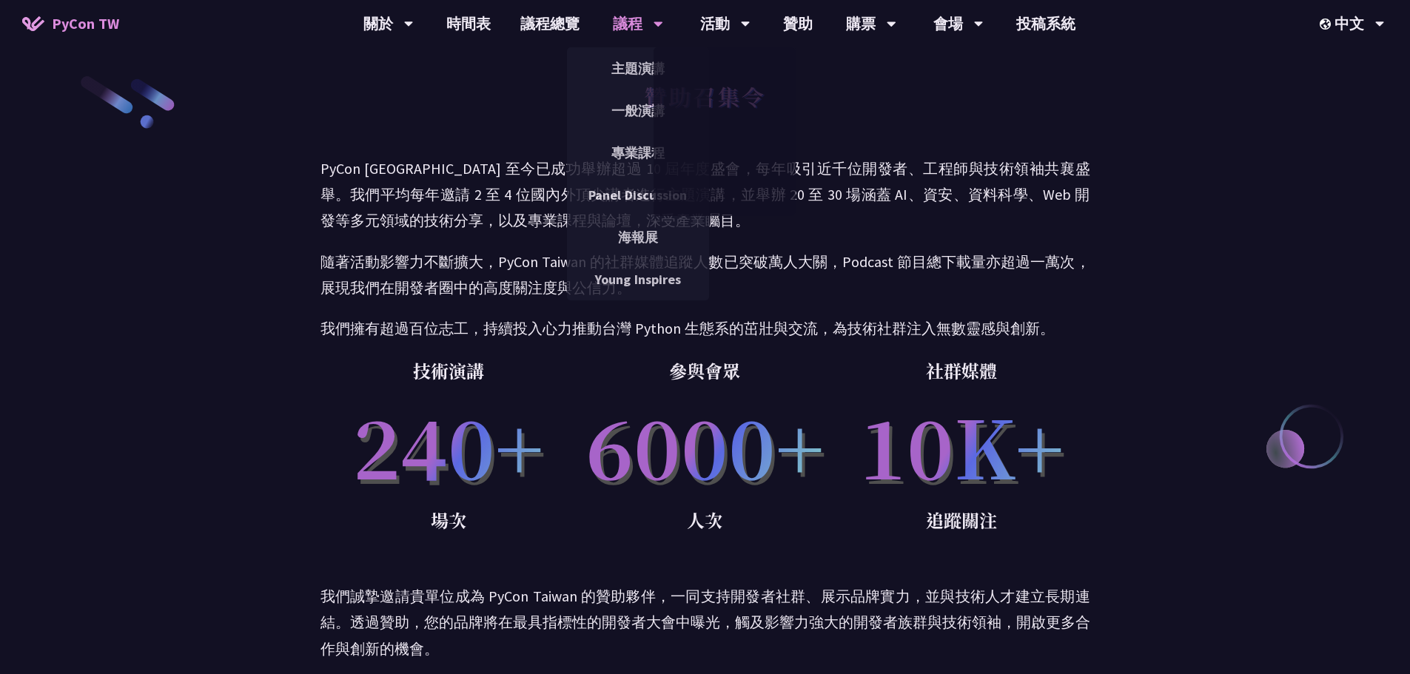
click at [614, 24] on div "議程" at bounding box center [638, 23] width 50 height 47
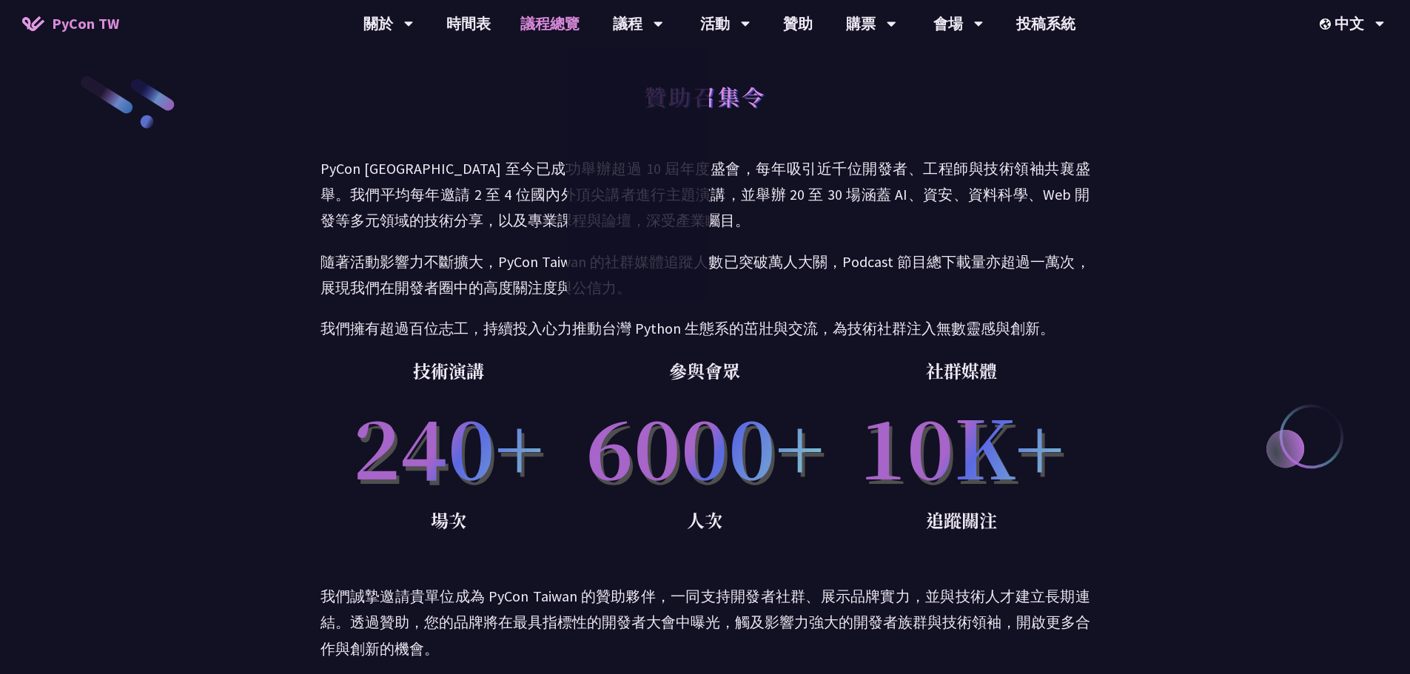
click at [517, 33] on link "議程總覽" at bounding box center [550, 23] width 89 height 47
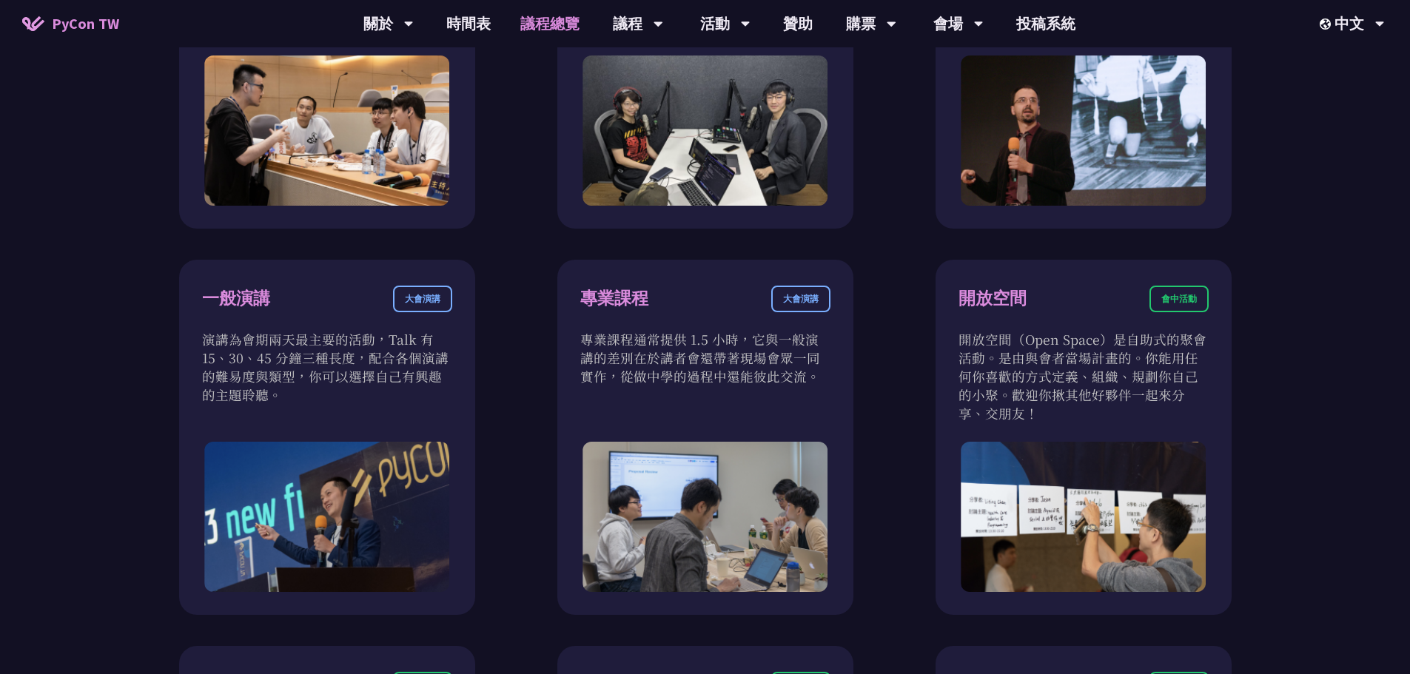
scroll to position [740, 0]
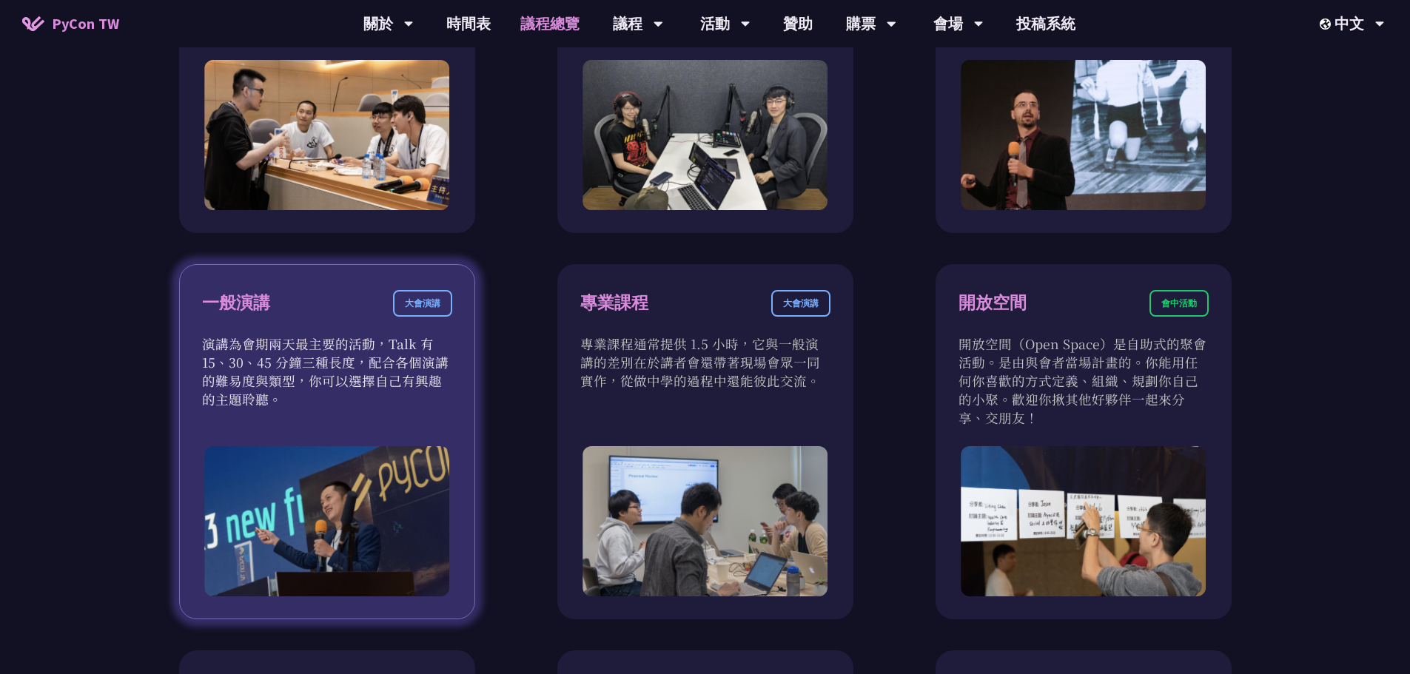
click at [437, 363] on p "演講為會期兩天最主要的活動，Talk 有 15、30、45 分鐘三種長度，配合各個演講的難易度與類型，你可以選擇自己有興趣的主題聆聽。" at bounding box center [327, 372] width 250 height 74
click at [439, 358] on p "演講為會期兩天最主要的活動，Talk 有 15、30、45 分鐘三種長度，配合各個演講的難易度與類型，你可以選擇自己有興趣的主題聆聽。" at bounding box center [327, 372] width 250 height 74
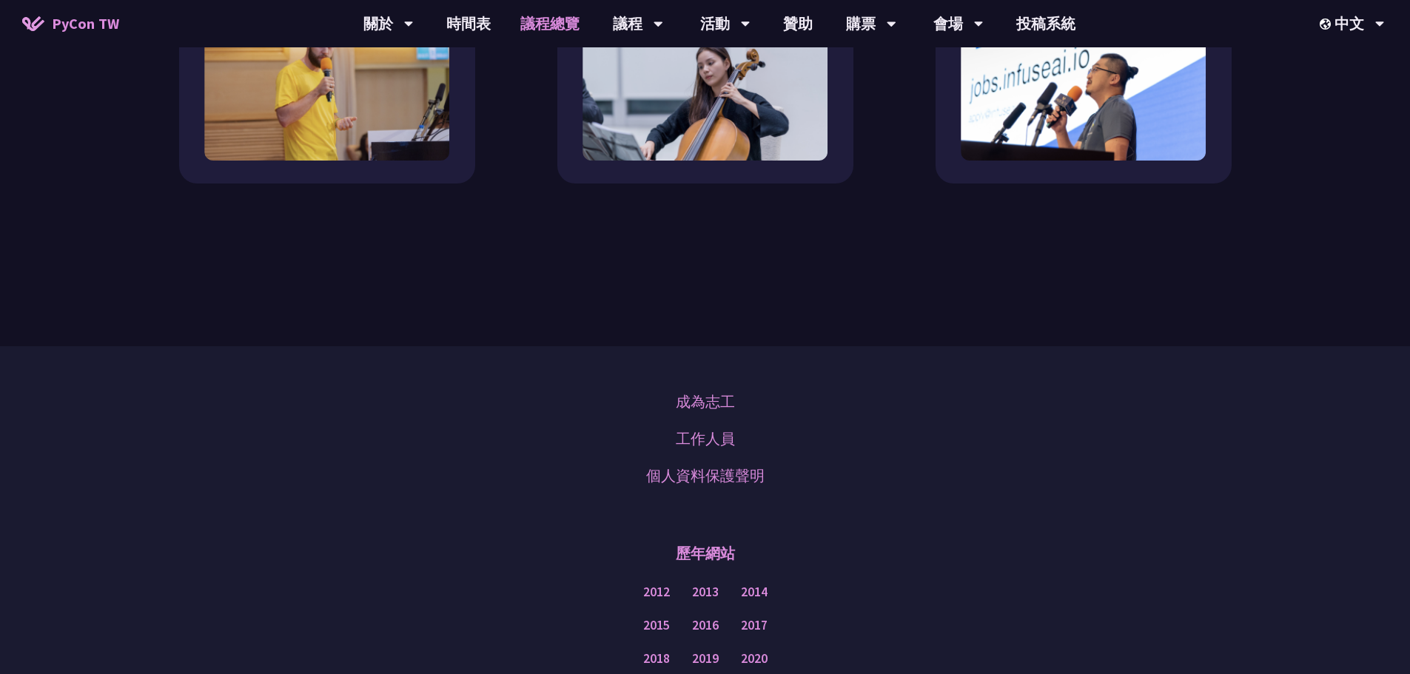
scroll to position [1776, 0]
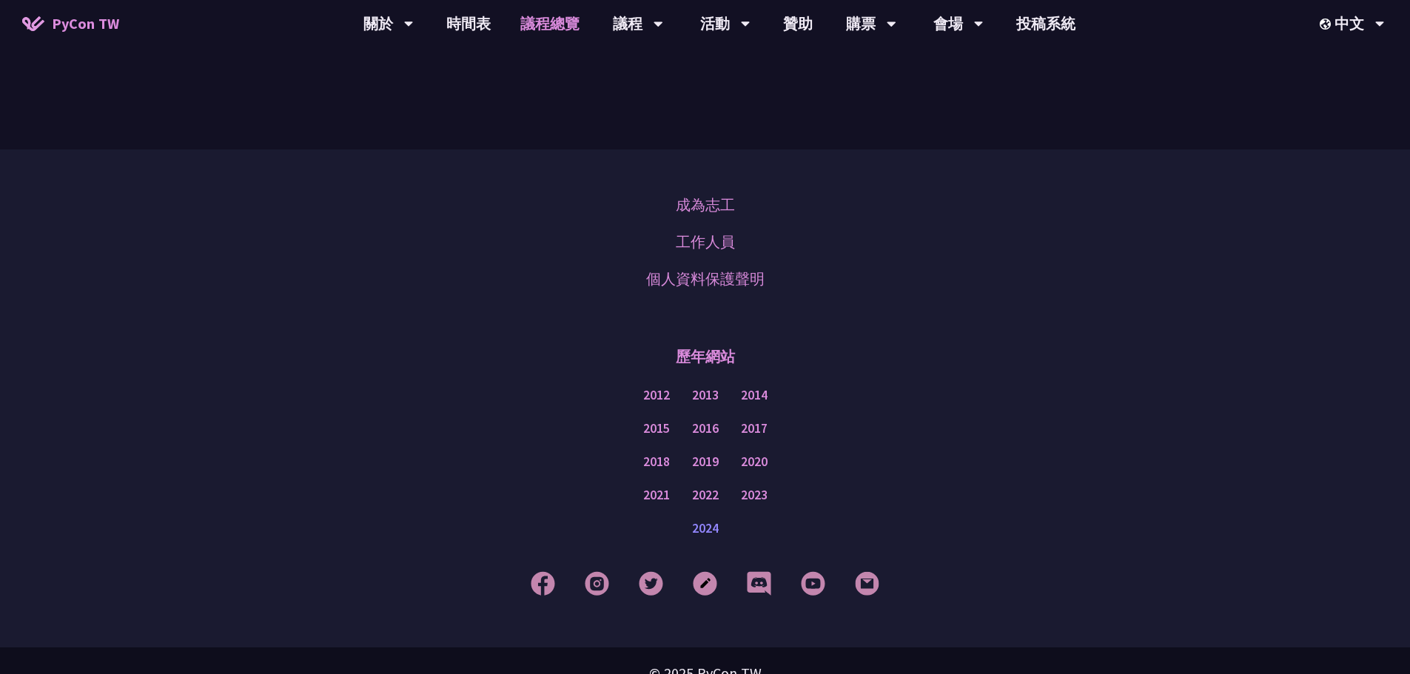
click at [714, 534] on link "2024" at bounding box center [705, 529] width 27 height 19
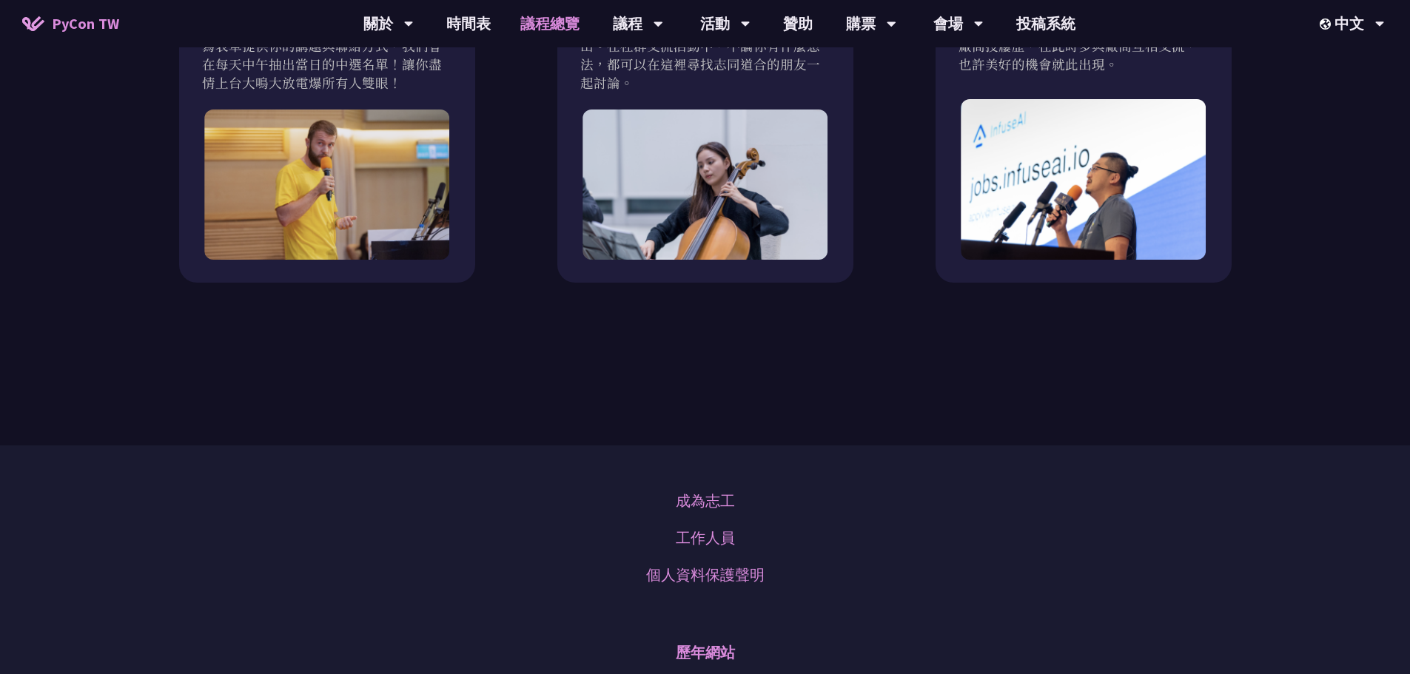
scroll to position [1802, 0]
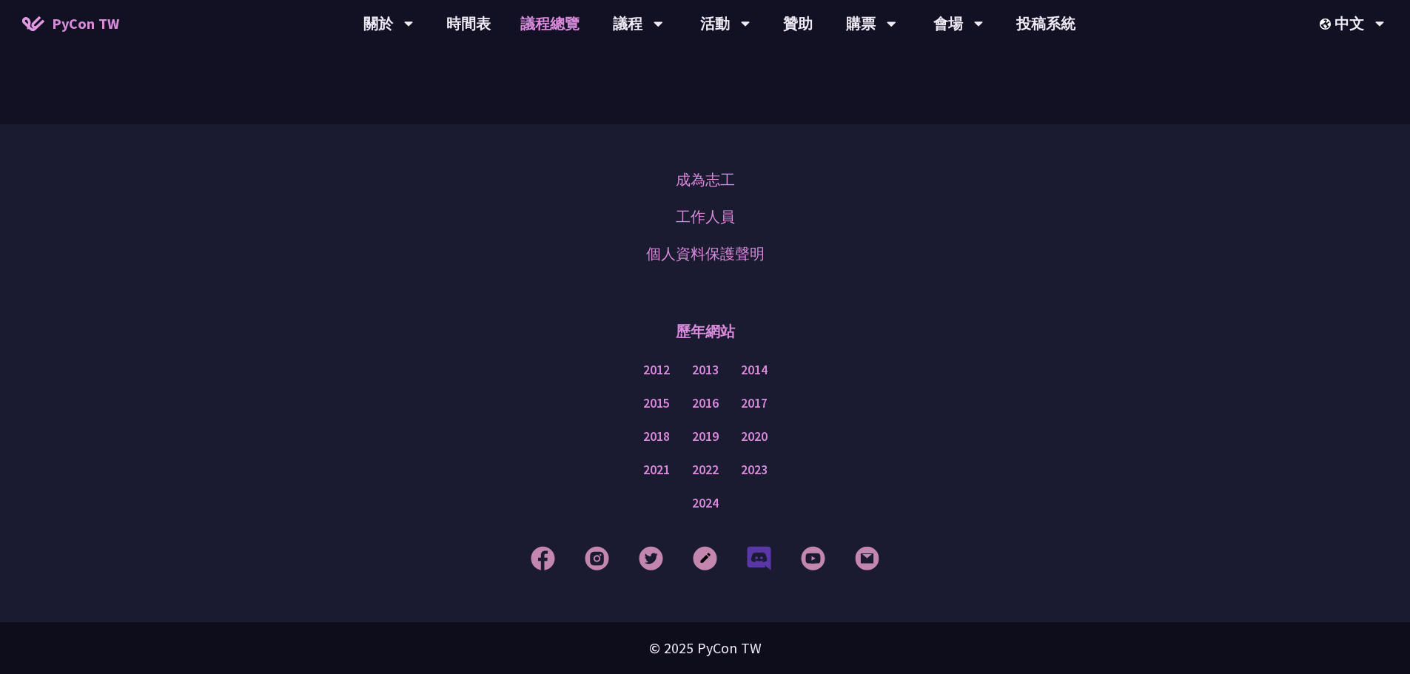
click at [756, 562] on img at bounding box center [759, 558] width 24 height 24
click at [660, 551] on img at bounding box center [651, 558] width 24 height 24
click at [551, 569] on img at bounding box center [543, 558] width 24 height 24
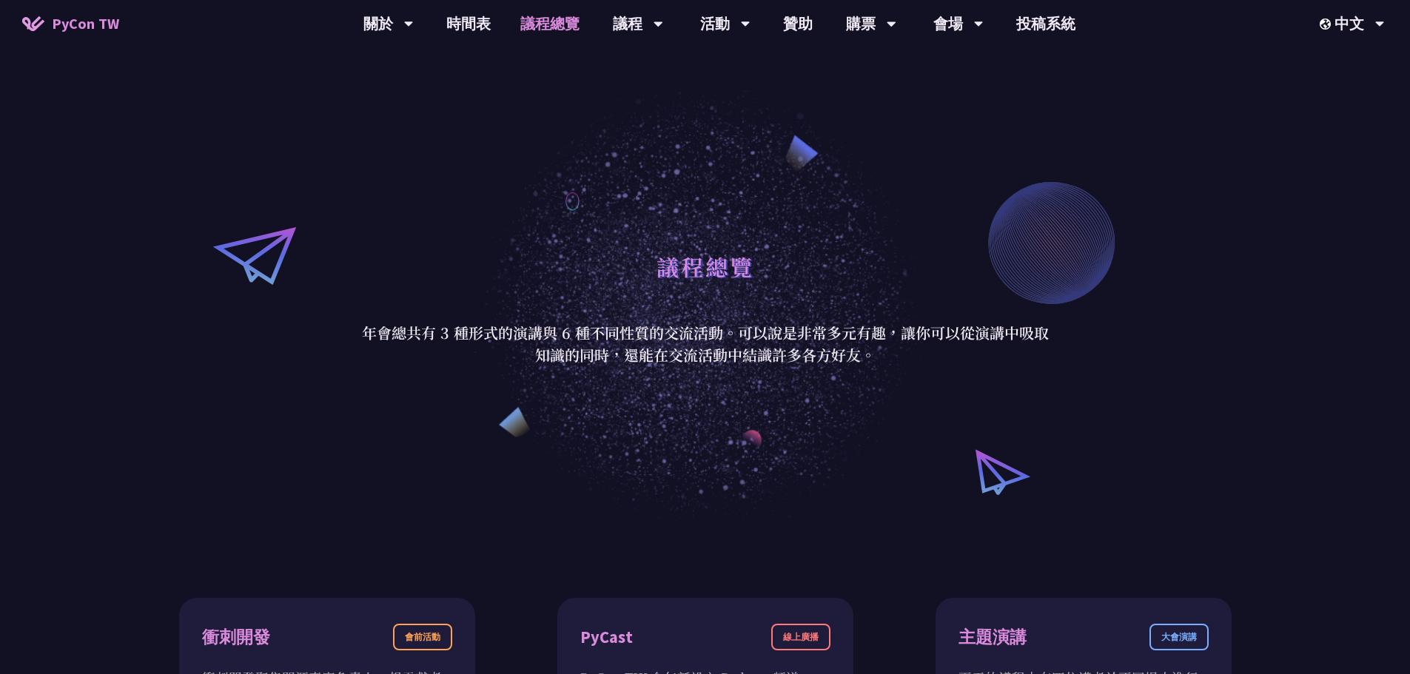
scroll to position [0, 0]
